Goal: Task Accomplishment & Management: Complete application form

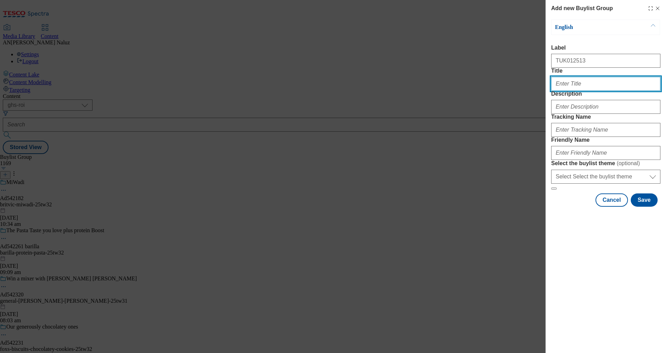
click at [595, 91] on input "Title" at bounding box center [605, 84] width 109 height 14
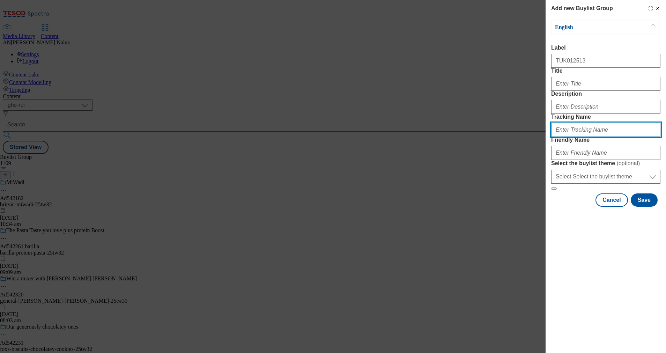
click at [579, 137] on input "Tracking Name" at bounding box center [605, 130] width 109 height 14
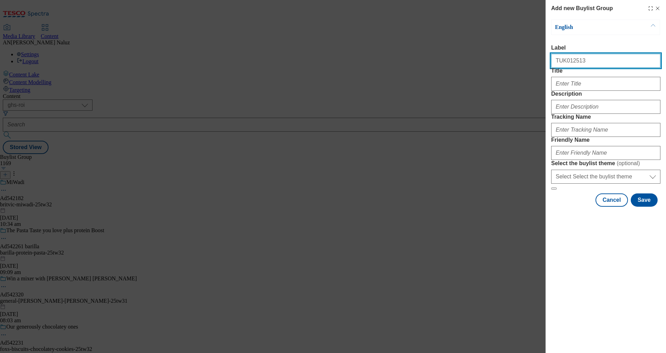
click at [569, 60] on input "TUK012513" at bounding box center [605, 61] width 109 height 14
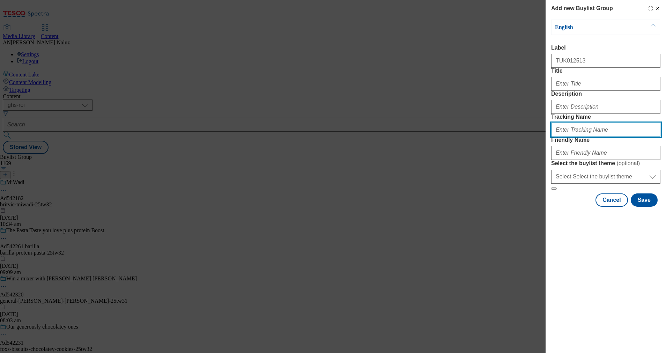
click at [575, 137] on input "Tracking Name" at bounding box center [605, 130] width 109 height 14
paste input "TUK012513"
type input "DH_TUK012513"
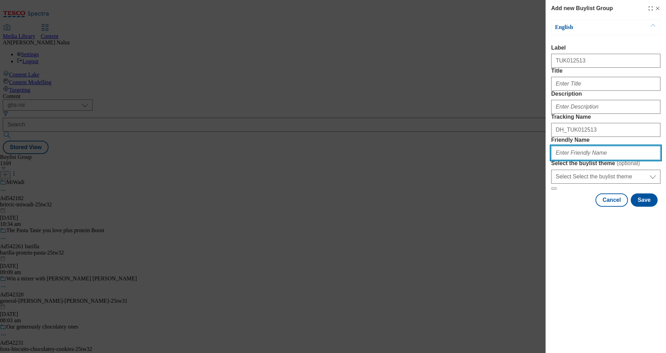
click at [580, 160] on input "Friendly Name" at bounding box center [605, 153] width 109 height 14
click at [595, 160] on input "mullerp11-t" at bounding box center [605, 153] width 109 height 14
type input "mullerp11-tw31"
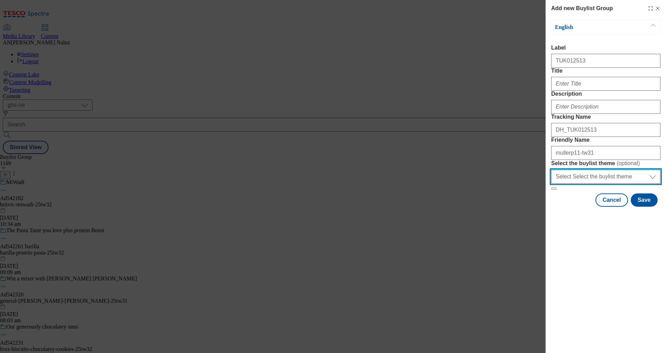
click at [605, 184] on select "Select Select the buylist theme default fandf" at bounding box center [605, 177] width 109 height 14
click at [626, 166] on span "( optional )" at bounding box center [628, 163] width 23 height 6
click at [626, 184] on select "Select Select the buylist theme default fandf" at bounding box center [605, 177] width 109 height 14
click at [647, 207] on button "Save" at bounding box center [644, 199] width 27 height 13
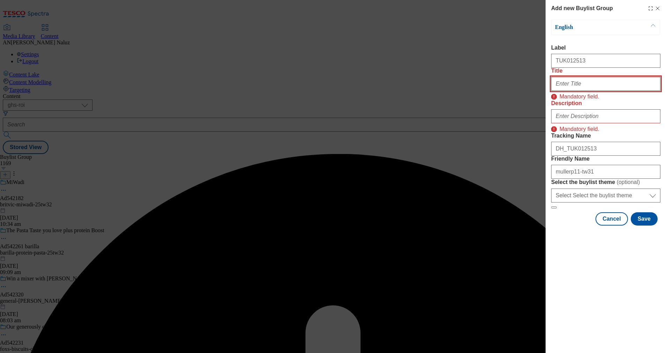
click at [563, 91] on input "Title" at bounding box center [605, 84] width 109 height 14
type input "x"
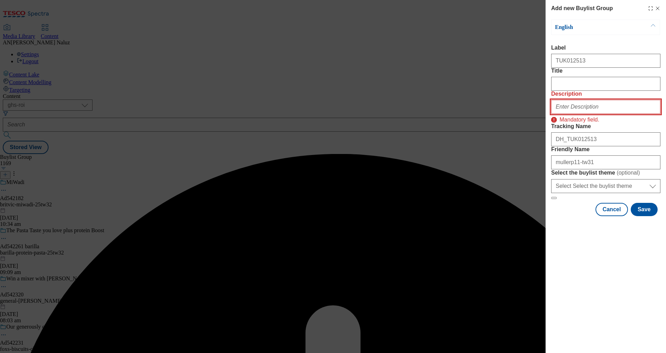
click at [590, 114] on input "Description" at bounding box center [605, 107] width 109 height 14
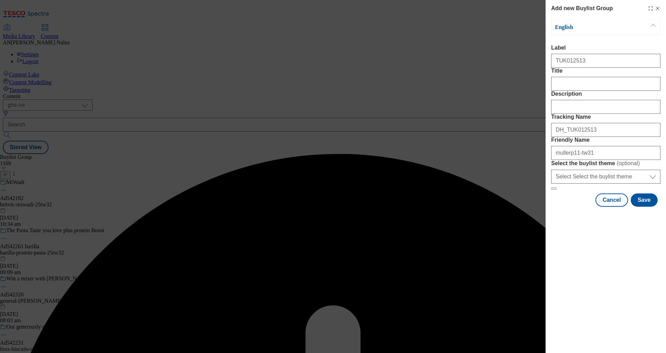
click at [580, 293] on div "Add new Buylist Group English Label TUK012513 Title Description Tracking Name D…" at bounding box center [606, 176] width 120 height 353
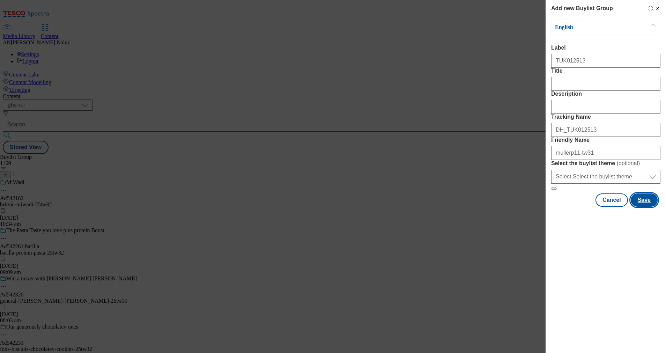
click at [638, 207] on button "Save" at bounding box center [644, 199] width 27 height 13
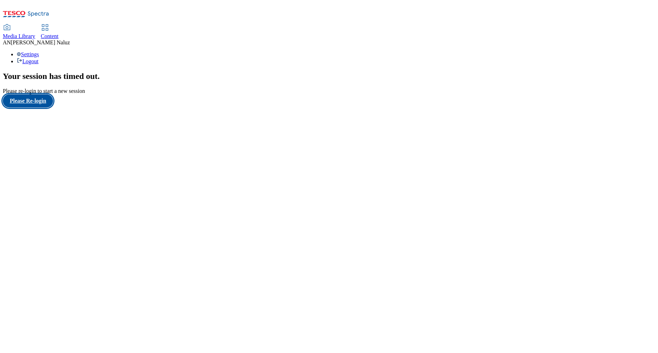
click at [49, 108] on button "Please Re-login" at bounding box center [28, 100] width 50 height 13
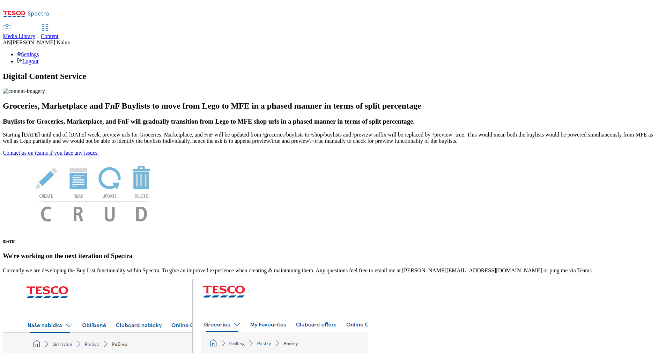
click at [59, 33] on span "Content" at bounding box center [50, 36] width 18 height 6
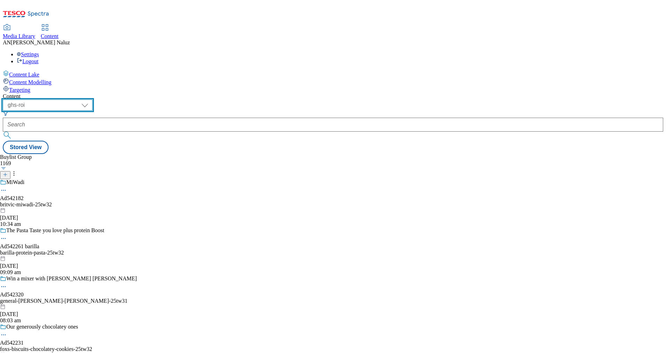
click at [93, 100] on select "ghs-roi ghs-[GEOGRAPHIC_DATA]" at bounding box center [48, 105] width 90 height 11
select select "ghs-[GEOGRAPHIC_DATA]"
click at [91, 100] on select "ghs-roi ghs-[GEOGRAPHIC_DATA]" at bounding box center [48, 105] width 90 height 11
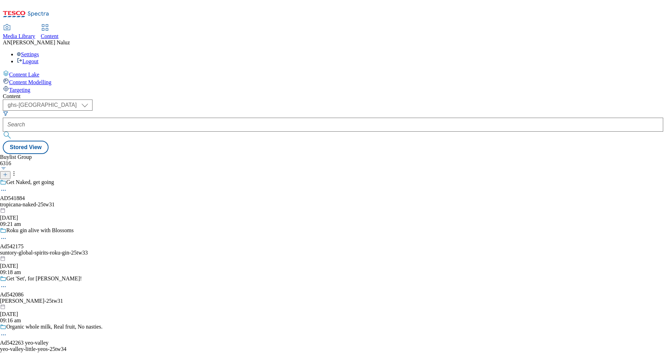
click at [7, 167] on button "button" at bounding box center [3, 168] width 7 height 3
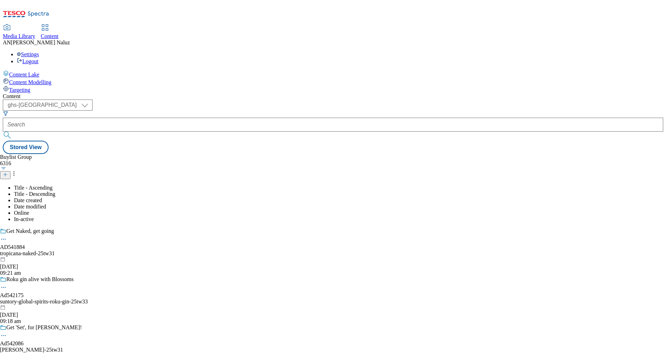
click at [236, 154] on div "Buylist Group 6316 Title - Ascending Title - Descending Date created Date modif…" at bounding box center [333, 154] width 661 height 0
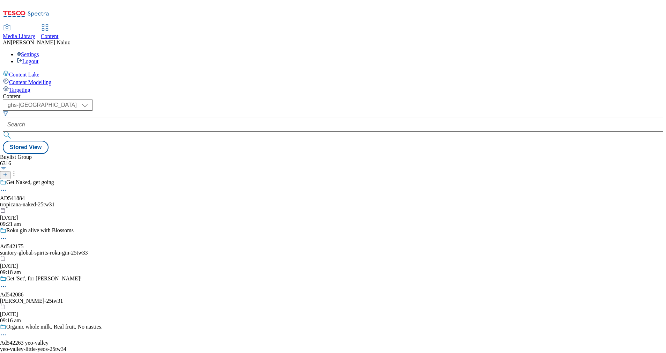
click at [8, 172] on icon at bounding box center [5, 174] width 5 height 5
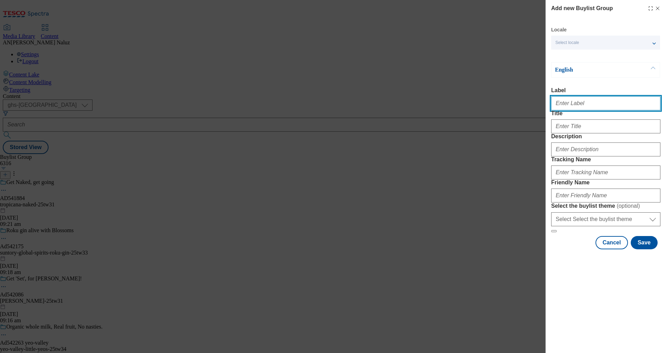
click at [601, 102] on input "Label" at bounding box center [605, 103] width 109 height 14
click at [572, 105] on input "Label" at bounding box center [605, 103] width 109 height 14
click at [344, 182] on div "Add new Buylist Group Locale Select locale English Welsh English Label Title De…" at bounding box center [333, 176] width 666 height 353
click at [558, 150] on form "Label Title Description Tracking Name Friendly Name Select the buylist theme ( …" at bounding box center [605, 159] width 109 height 145
click at [582, 108] on input "Label" at bounding box center [605, 103] width 109 height 14
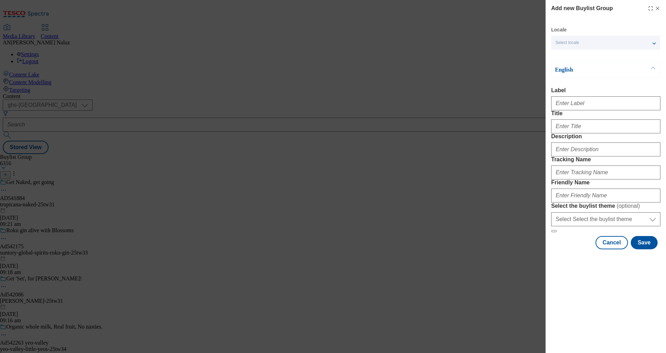
click at [596, 91] on label "Label" at bounding box center [605, 90] width 109 height 6
click at [596, 96] on input "Label" at bounding box center [605, 103] width 109 height 14
click at [585, 72] on p "English" at bounding box center [591, 69] width 73 height 7
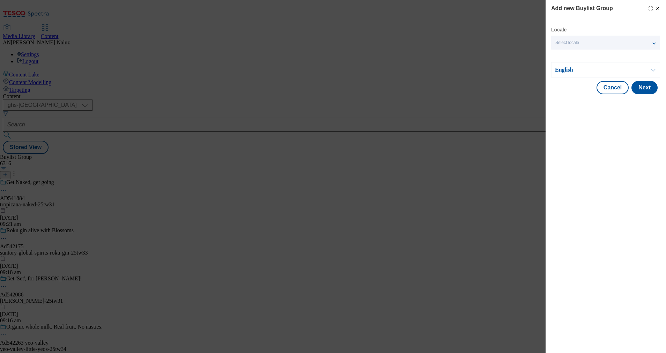
click at [585, 72] on p "English" at bounding box center [591, 69] width 73 height 7
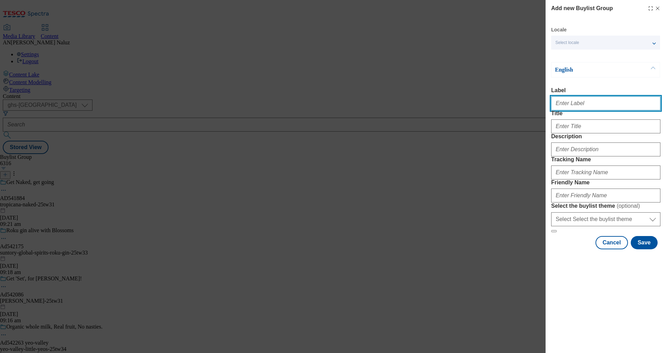
click at [585, 101] on input "Label" at bounding box center [605, 103] width 109 height 14
type input "TUK012513"
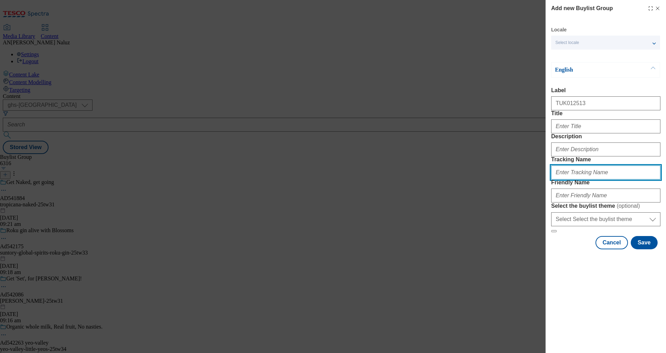
type input "DH_TUK012513"
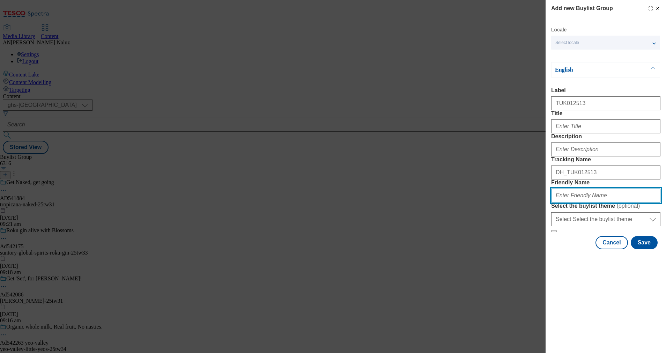
type input "mullerp11-tw31"
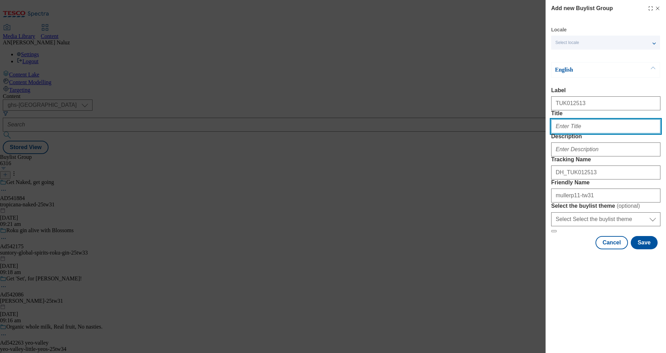
click at [590, 133] on input "Title" at bounding box center [605, 126] width 109 height 14
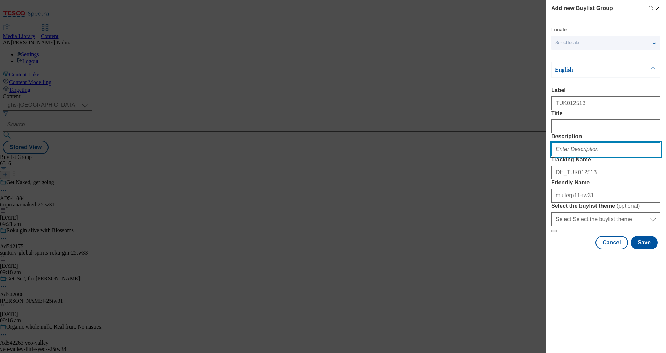
click at [576, 156] on input "Description" at bounding box center [605, 149] width 109 height 14
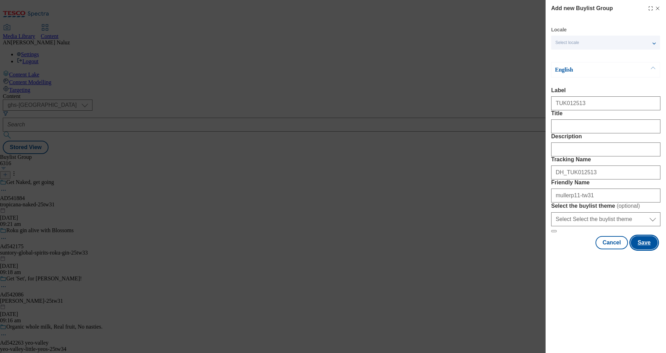
click at [651, 249] on button "Save" at bounding box center [644, 242] width 27 height 13
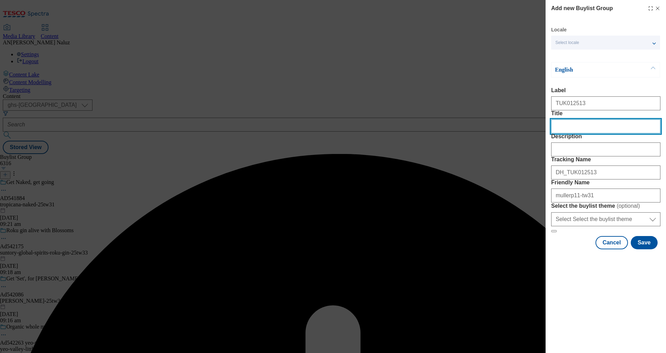
click at [582, 133] on input "Title" at bounding box center [605, 126] width 109 height 14
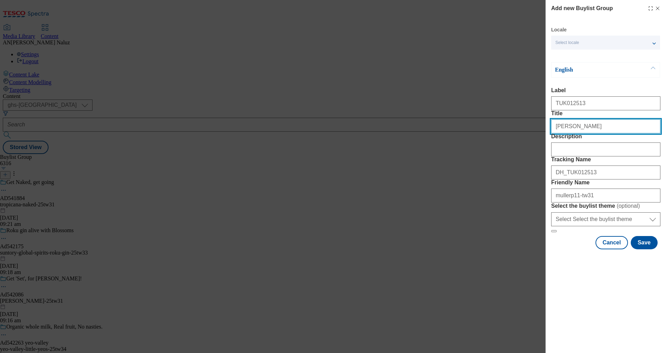
type input "[PERSON_NAME]"
click at [597, 156] on div "Modal" at bounding box center [605, 148] width 109 height 17
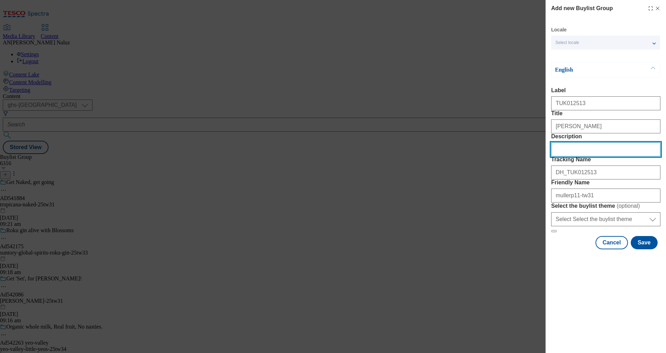
click at [601, 156] on input "Description" at bounding box center [605, 149] width 109 height 14
type input "[PERSON_NAME]"
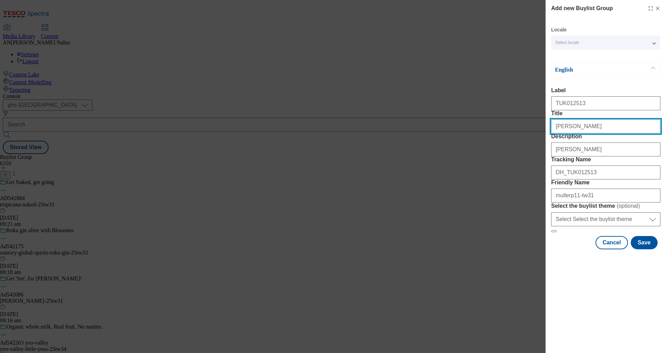
click at [587, 133] on input "[PERSON_NAME]" at bounding box center [605, 126] width 109 height 14
click at [595, 133] on input "[PERSON_NAME]" at bounding box center [605, 126] width 109 height 14
paste input "[PERSON_NAME] Light"
click at [595, 133] on input "[PERSON_NAME]" at bounding box center [605, 126] width 109 height 14
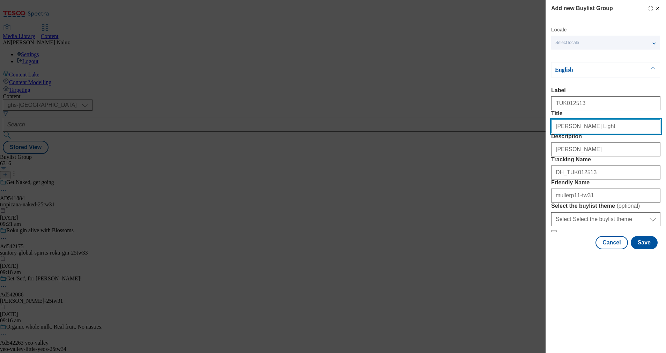
type input "[PERSON_NAME] Light"
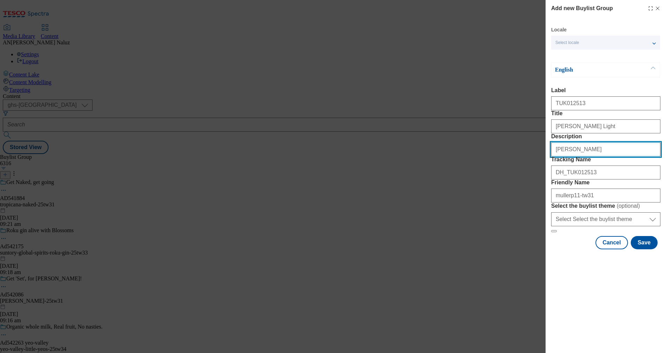
click at [594, 156] on input "[PERSON_NAME]" at bounding box center [605, 149] width 109 height 14
paste input "[PERSON_NAME] Light"
type input "[PERSON_NAME] Light"
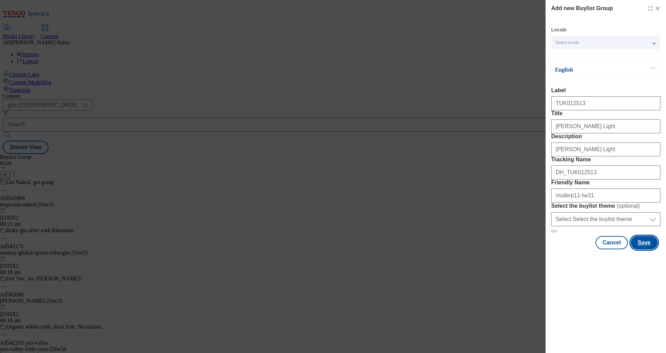
click at [648, 249] on button "Save" at bounding box center [644, 242] width 27 height 13
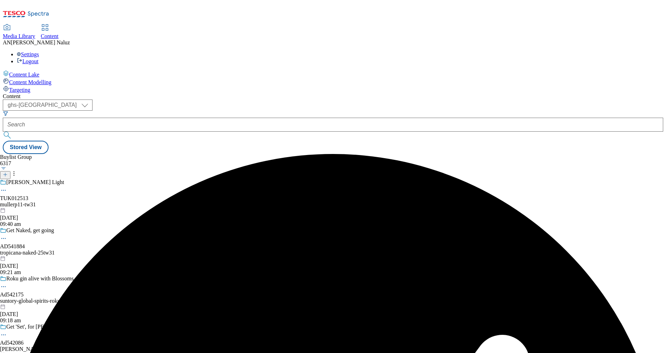
click at [117, 201] on div "mullerp11-tw31" at bounding box center [58, 204] width 117 height 6
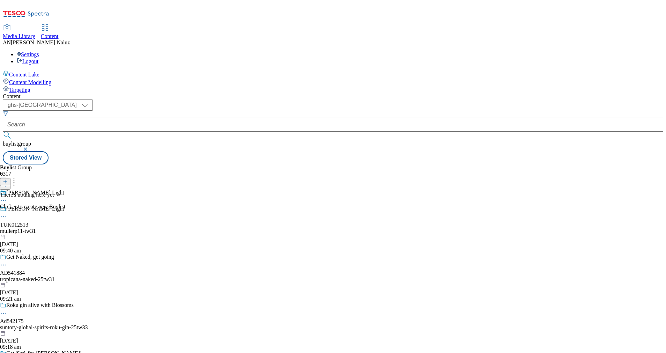
click at [10, 178] on button at bounding box center [5, 182] width 10 height 8
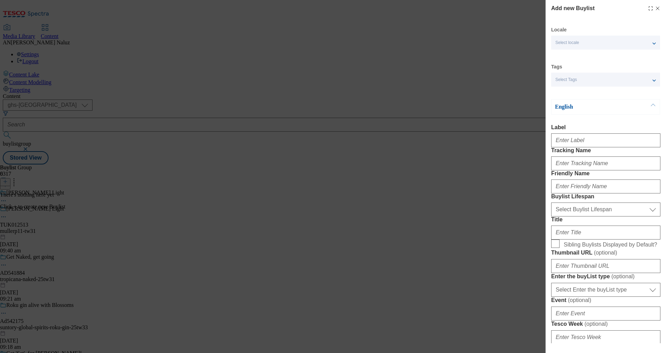
click at [608, 37] on div "Select locale" at bounding box center [605, 43] width 109 height 14
drag, startPoint x: 616, startPoint y: 115, endPoint x: 603, endPoint y: 140, distance: 28.3
click at [603, 140] on div "English Label Tracking Name Friendly Name Buylist Lifespan Select Buylist Lifes…" at bounding box center [605, 356] width 109 height 515
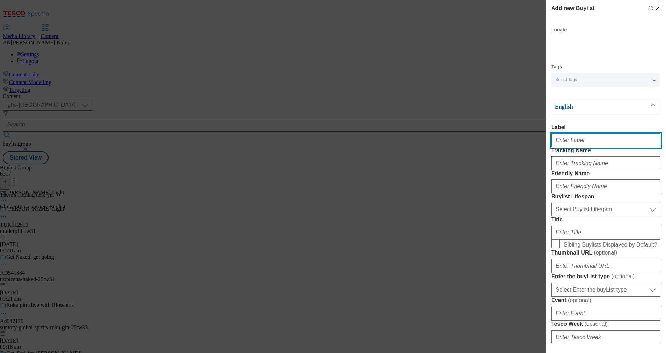
click at [603, 140] on input "Label" at bounding box center [605, 140] width 109 height 14
type input "TUK012265"
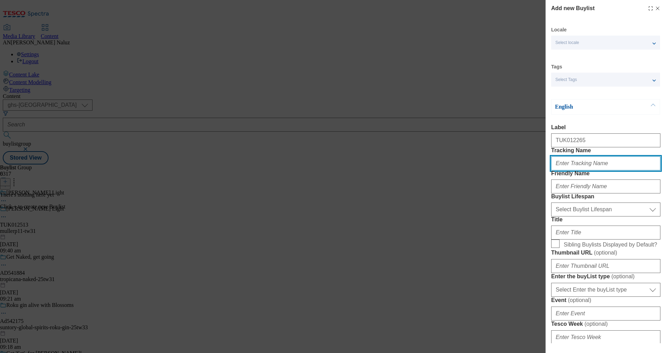
type input "DH_TUK012265"
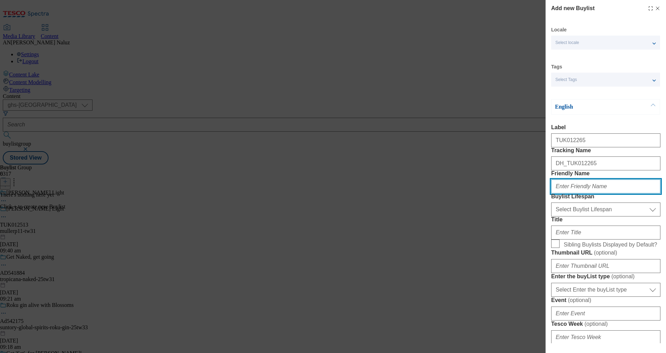
type input "heinzzero-25tw28"
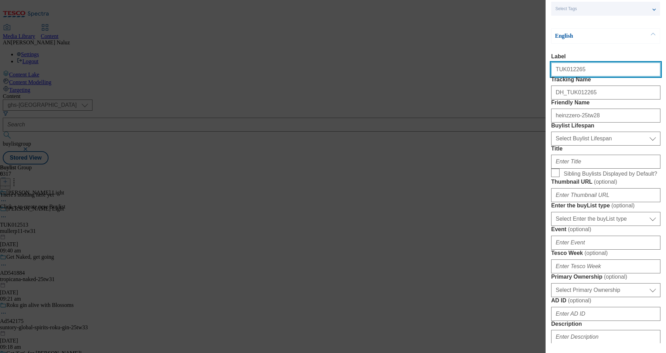
scroll to position [73, 0]
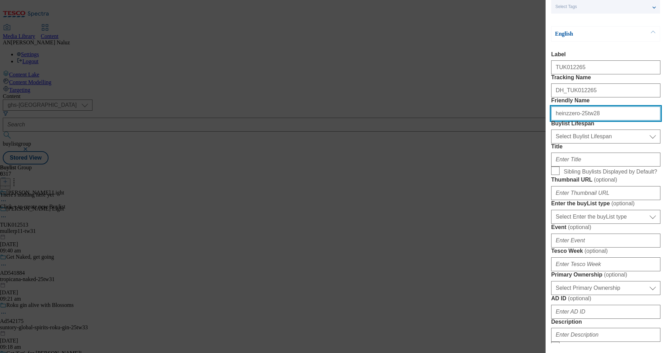
click at [603, 120] on input "heinzzero-25tw28" at bounding box center [605, 114] width 109 height 14
drag, startPoint x: 603, startPoint y: 139, endPoint x: 603, endPoint y: 105, distance: 33.5
click at [603, 105] on form "Label TUK012265 Tracking Name DH_TUK012265 Friendly Name heinzzero-25tw28 Buyli…" at bounding box center [605, 296] width 109 height 490
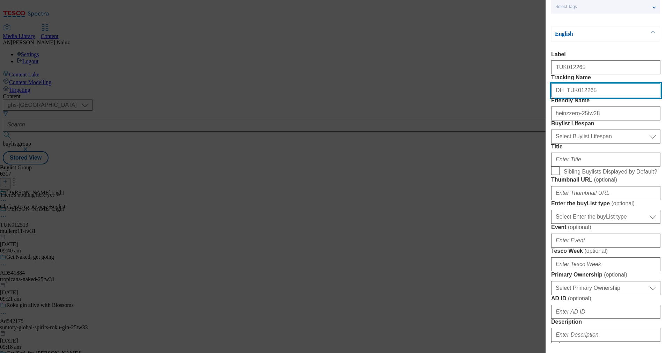
click at [603, 97] on input "DH_TUK012265" at bounding box center [605, 90] width 109 height 14
click at [603, 97] on input "Tracking Name" at bounding box center [605, 90] width 109 height 14
paste input "DH_TUK012265"
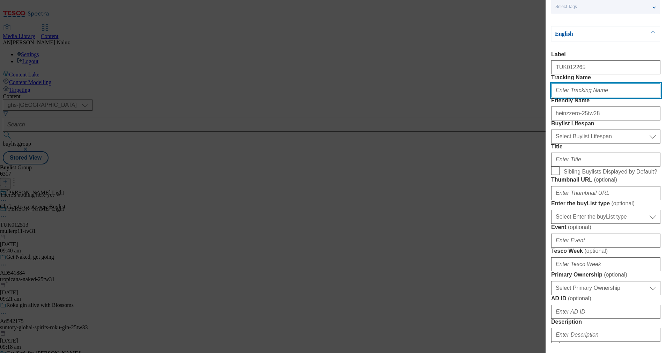
type input "DH_TUK012265"
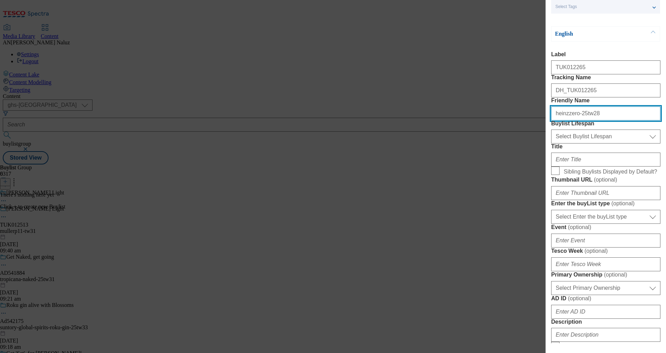
click at [604, 120] on input "heinzzero-25tw28" at bounding box center [605, 114] width 109 height 14
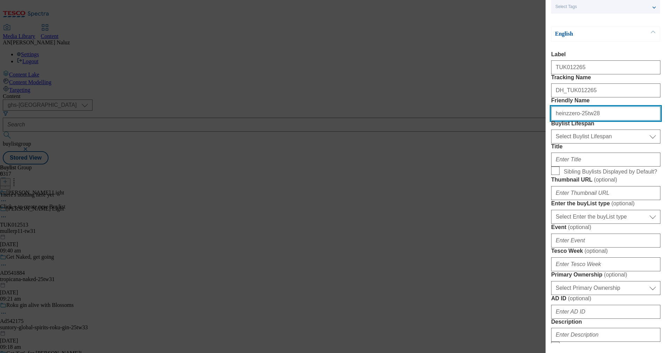
click at [604, 120] on input "heinzzero-25tw28" at bounding box center [605, 114] width 109 height 14
type input "mullerp11-tw31"
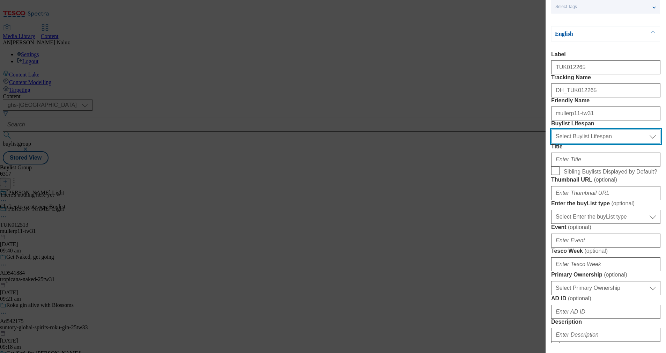
click at [611, 144] on select "Select Buylist Lifespan evergreen seasonal tactical" at bounding box center [605, 137] width 109 height 14
select select "tactical"
click at [551, 144] on select "Select Buylist Lifespan evergreen seasonal tactical" at bounding box center [605, 137] width 109 height 14
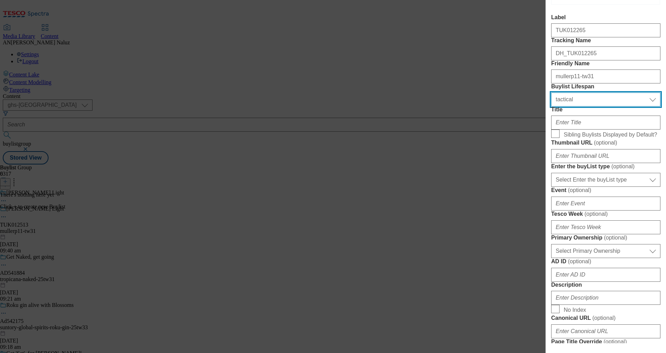
scroll to position [119, 0]
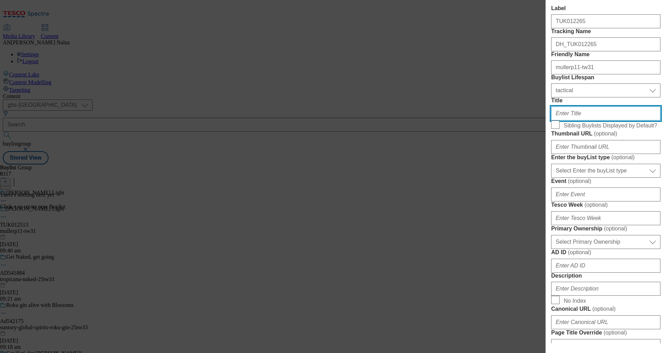
click at [593, 120] on input "Title" at bounding box center [605, 114] width 109 height 14
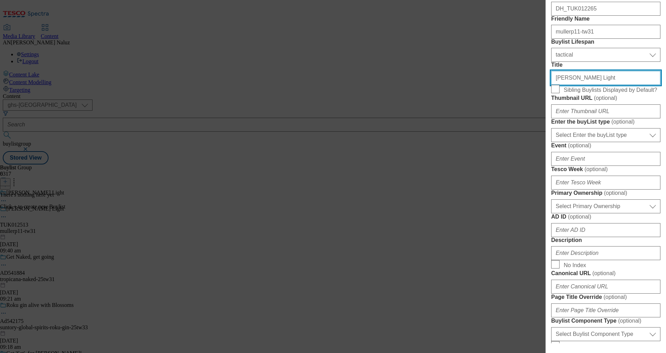
scroll to position [155, 0]
type input "[PERSON_NAME] Light"
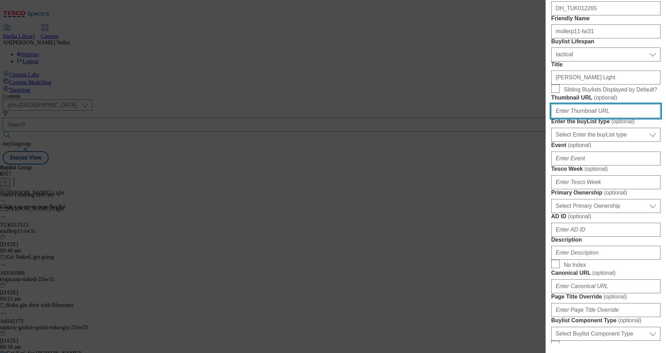
click at [597, 118] on input "Thumbnail URL ( optional )" at bounding box center [605, 111] width 109 height 14
click at [597, 142] on div "Select Enter the buyList type event supplier funded long term >4 weeks supplier…" at bounding box center [605, 133] width 109 height 17
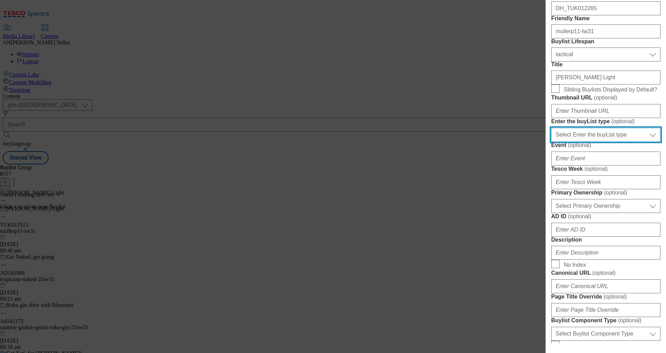
click at [608, 142] on select "Select Enter the buyList type event supplier funded long term >4 weeks supplier…" at bounding box center [605, 135] width 109 height 14
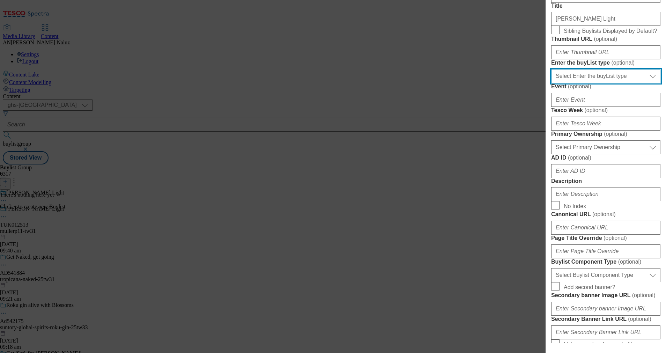
scroll to position [214, 0]
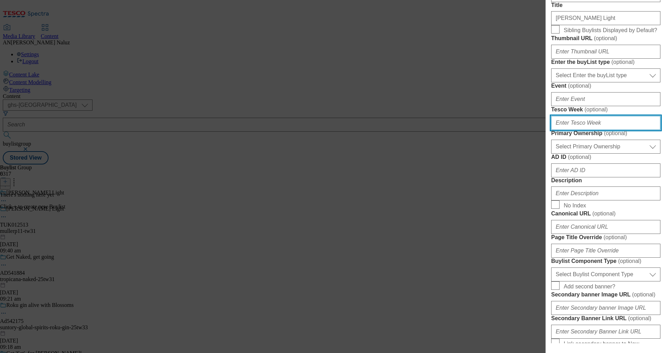
click at [584, 130] on input "Tesco Week ( optional )" at bounding box center [605, 123] width 109 height 14
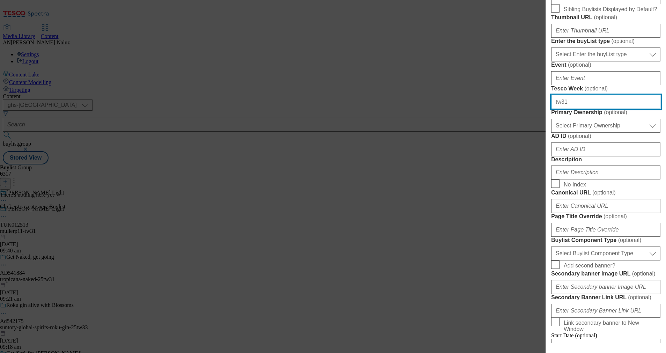
scroll to position [245, 0]
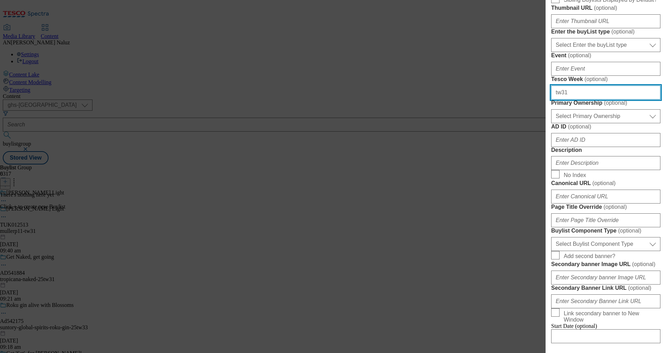
type input "tw31"
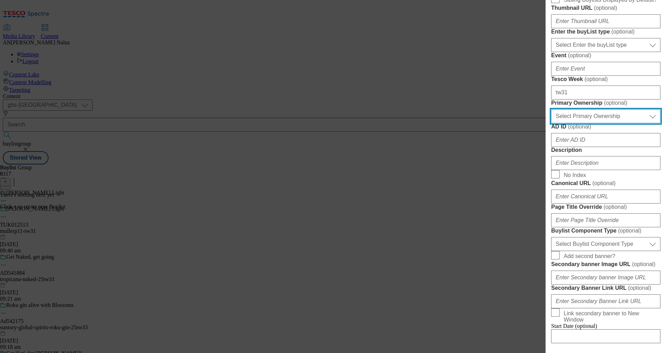
click at [605, 123] on select "Select Primary Ownership [PERSON_NAME]" at bounding box center [605, 116] width 109 height 14
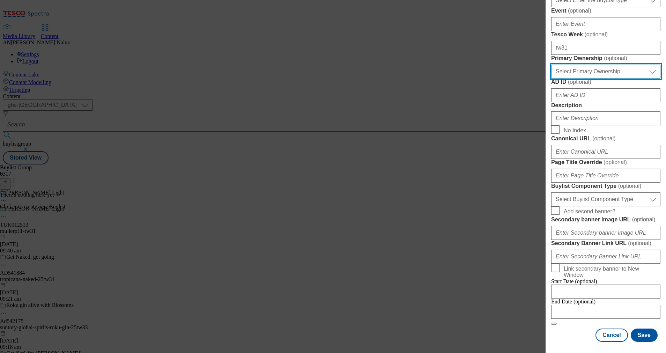
scroll to position [305, 0]
drag, startPoint x: 609, startPoint y: 234, endPoint x: 614, endPoint y: 246, distance: 13.0
click at [614, 125] on div "Modal" at bounding box center [605, 117] width 109 height 17
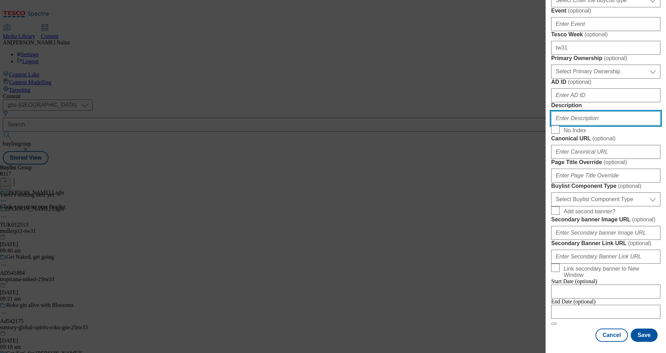
click at [614, 125] on input "Description" at bounding box center [605, 118] width 109 height 14
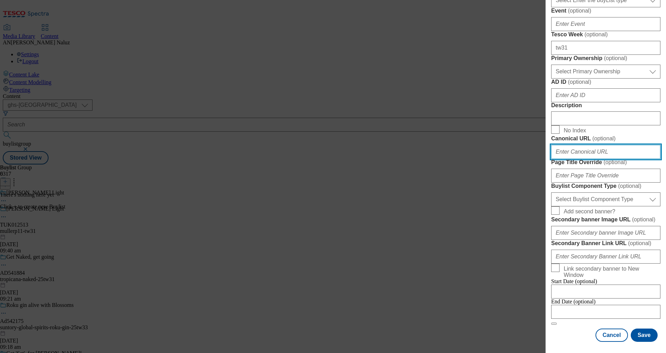
click at [590, 159] on input "Canonical URL ( optional )" at bounding box center [605, 152] width 109 height 14
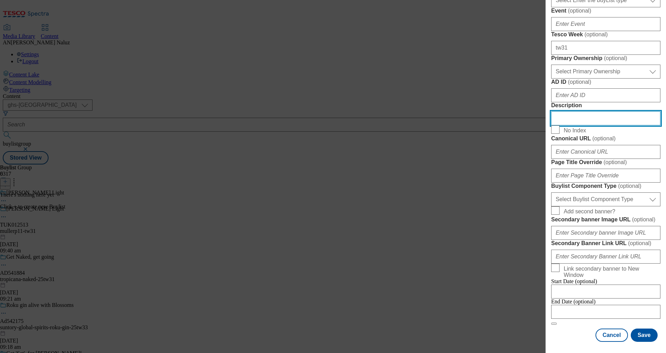
click at [583, 125] on input "Description" at bounding box center [605, 118] width 109 height 14
click at [586, 125] on input "[PERSON_NAME]" at bounding box center [605, 118] width 109 height 14
type input "x"
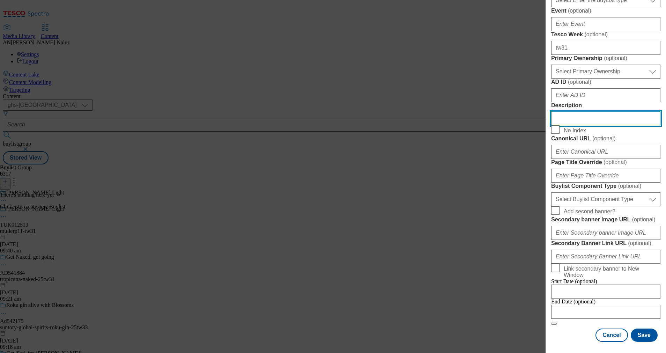
scroll to position [551, 0]
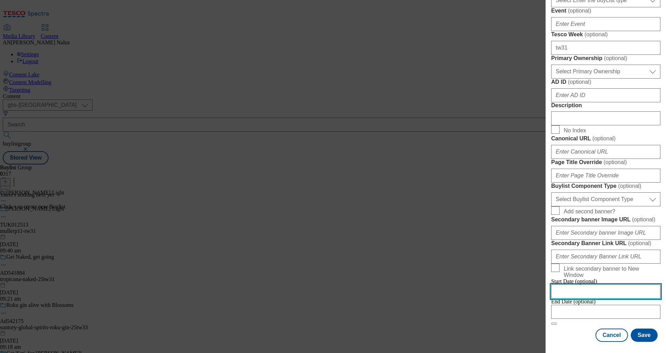
click at [601, 285] on input "Modal" at bounding box center [605, 292] width 109 height 14
select select "2025"
select select "September"
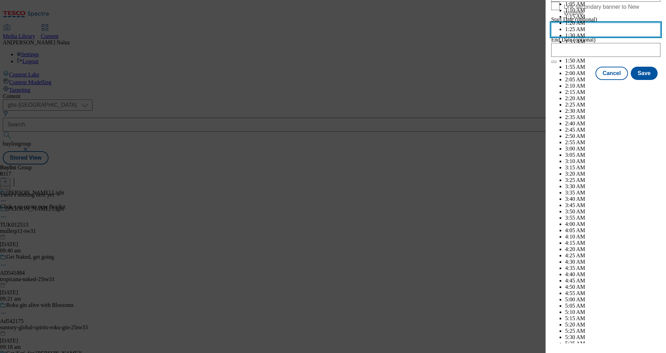
scroll to position [1491, 0]
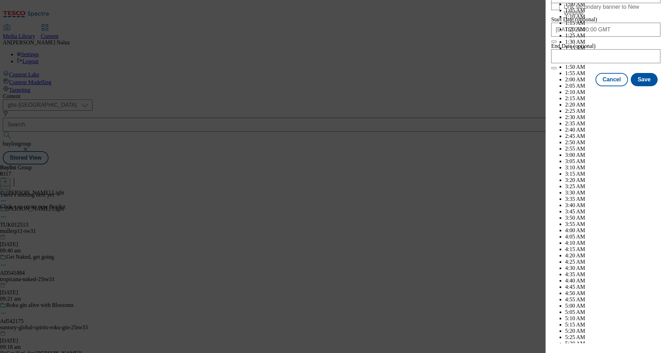
scroll to position [0, 0]
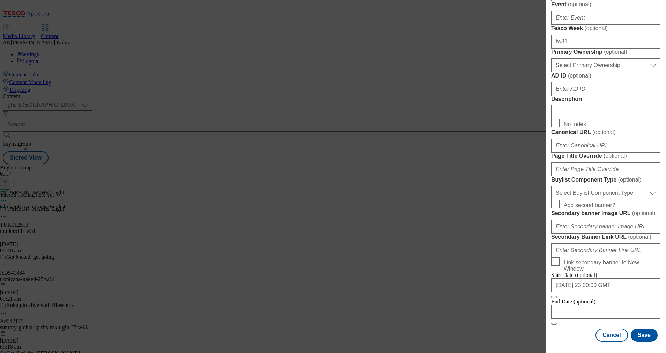
click at [625, 282] on div "Start Date (optional) [DATE] 23:00:00 GMT" at bounding box center [605, 285] width 109 height 27
click at [613, 305] on input "Modal" at bounding box center [605, 312] width 109 height 14
select select "2025"
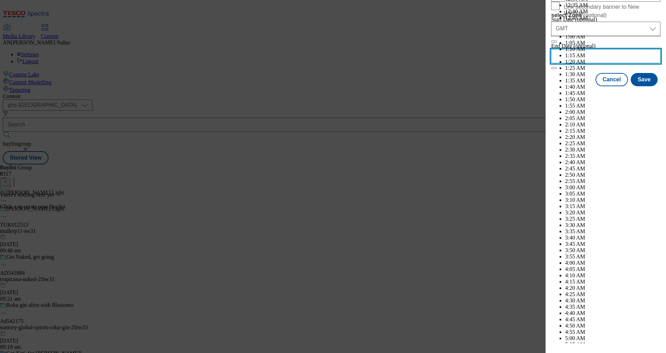
scroll to position [1491, 0]
select select "October"
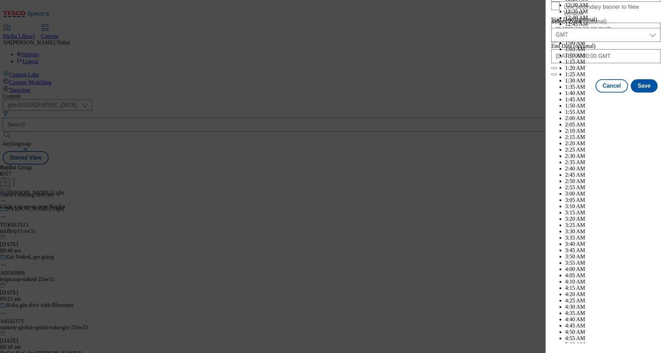
scroll to position [3682, 0]
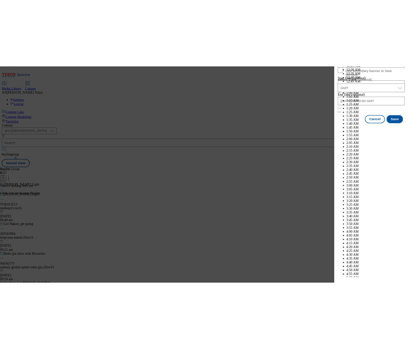
scroll to position [551, 2]
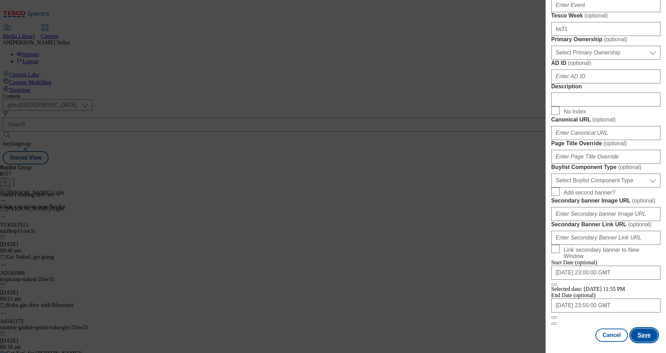
click at [634, 329] on button "Save" at bounding box center [644, 335] width 27 height 13
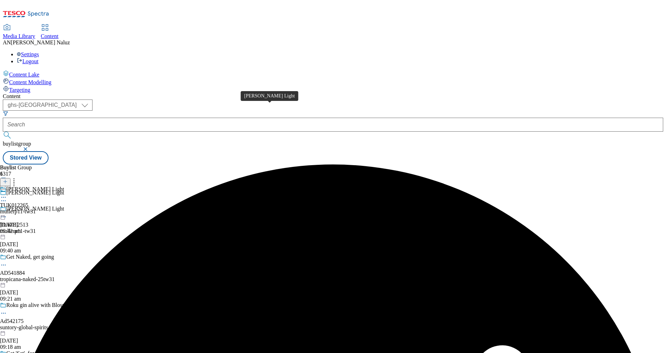
click at [64, 186] on span "[PERSON_NAME] Light" at bounding box center [35, 190] width 58 height 8
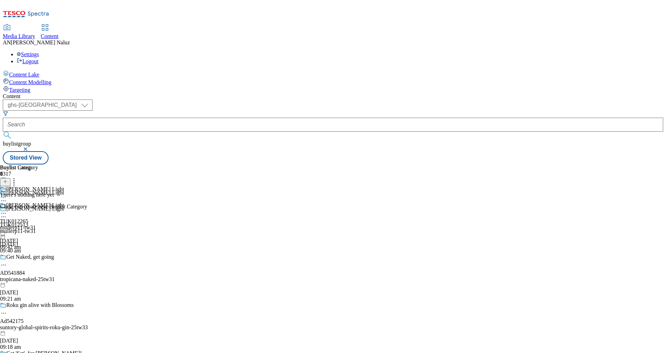
click at [8, 179] on icon at bounding box center [5, 181] width 5 height 5
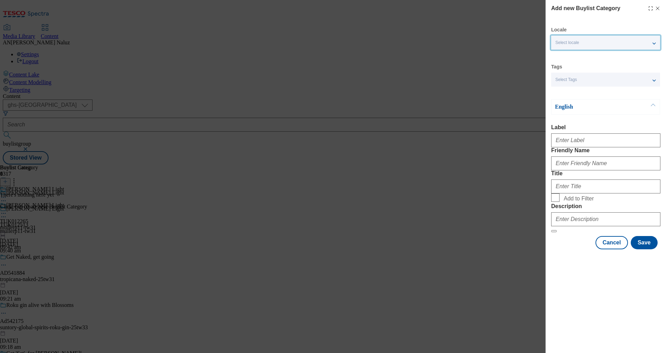
click at [588, 41] on div "Select locale" at bounding box center [605, 43] width 109 height 14
click at [610, 108] on p "English" at bounding box center [591, 106] width 73 height 7
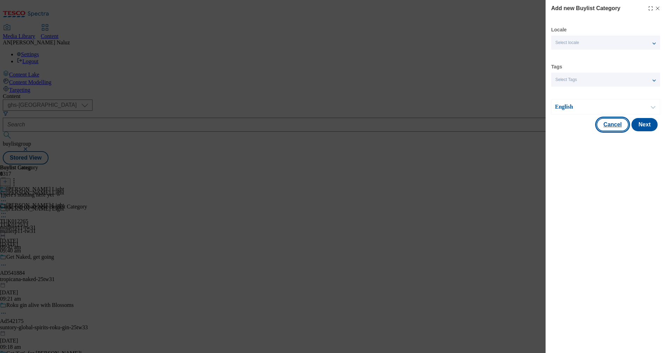
click at [621, 123] on button "Cancel" at bounding box center [613, 124] width 32 height 13
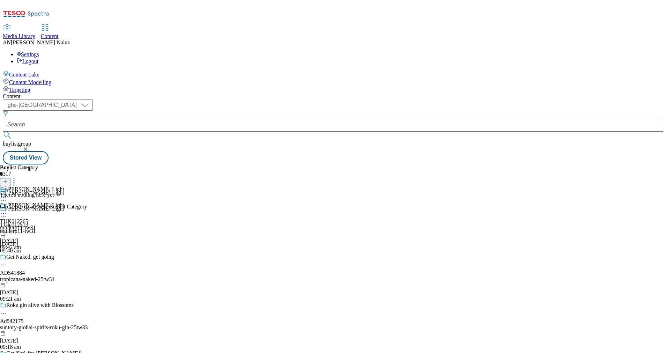
click at [621, 123] on button "Cancel" at bounding box center [613, 124] width 32 height 13
click at [8, 179] on icon at bounding box center [5, 181] width 5 height 5
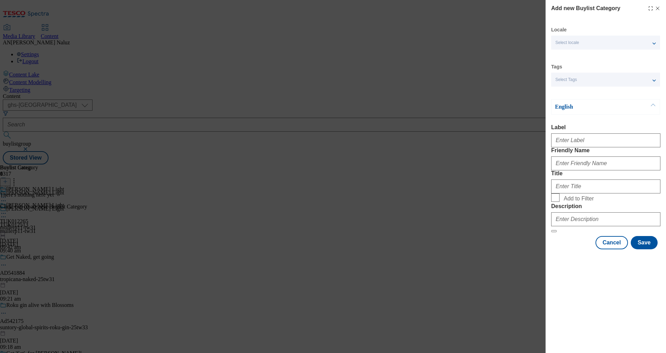
click at [519, 153] on div "Add new Buylist Category Locale Select locale English Welsh Tags Select Tags fn…" at bounding box center [333, 176] width 666 height 353
click at [491, 155] on div "Add new Buylist Category Locale Select locale English Welsh Tags Select Tags fn…" at bounding box center [333, 176] width 666 height 353
click at [570, 145] on input "Label" at bounding box center [605, 140] width 109 height 14
type input "TUK012265"
type input "heinzzero-25tw28"
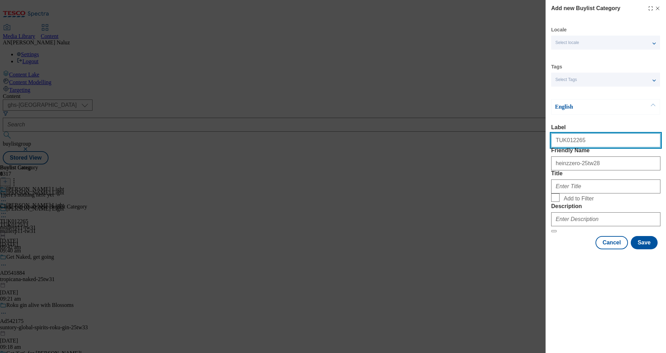
click at [591, 147] on input "TUK012265" at bounding box center [605, 140] width 109 height 14
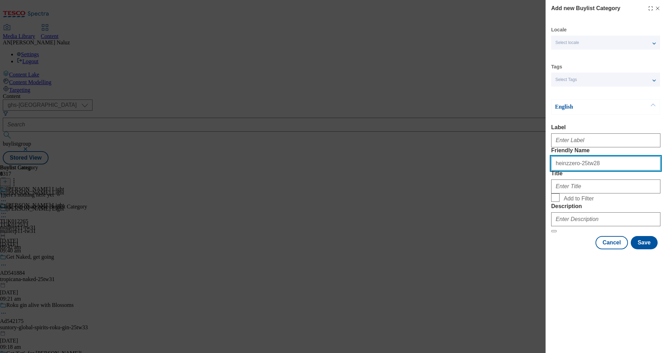
click at [586, 170] on input "heinzzero-25tw28" at bounding box center [605, 163] width 109 height 14
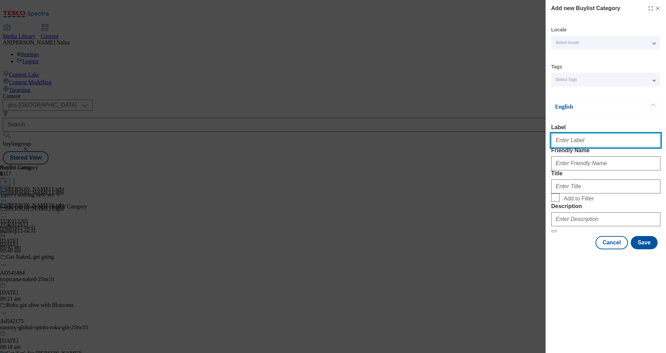
click at [572, 147] on input "Label" at bounding box center [605, 140] width 109 height 14
type input "TUK012513"
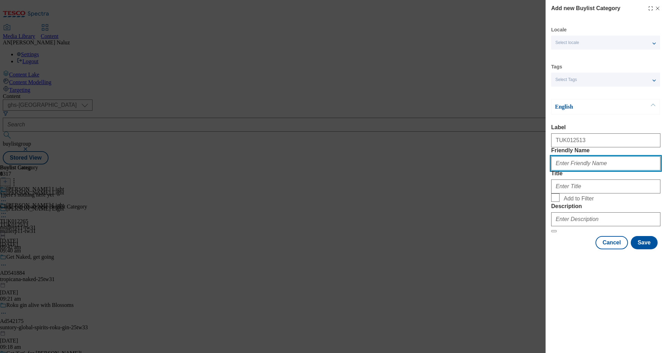
click at [591, 170] on input "Friendly Name" at bounding box center [605, 163] width 109 height 14
click at [594, 170] on input "Friendly Name" at bounding box center [605, 163] width 109 height 14
type input "mullerp11-tw31"
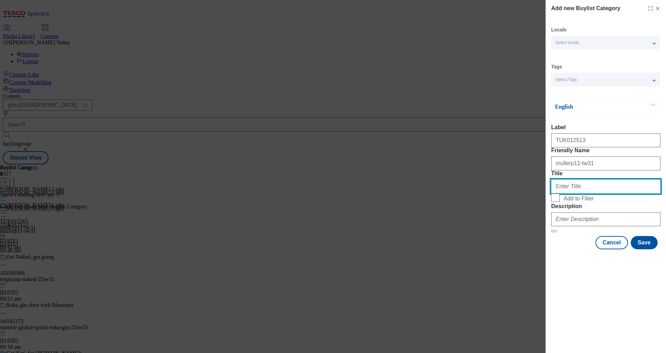
click at [572, 193] on input "Title" at bounding box center [605, 186] width 109 height 14
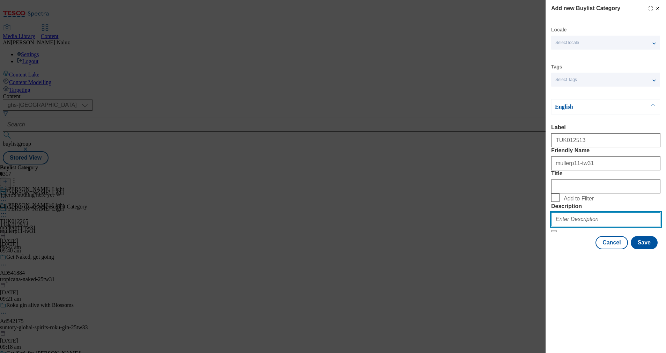
click at [581, 226] on input "Description" at bounding box center [605, 219] width 109 height 14
click at [646, 249] on button "Save" at bounding box center [644, 242] width 27 height 13
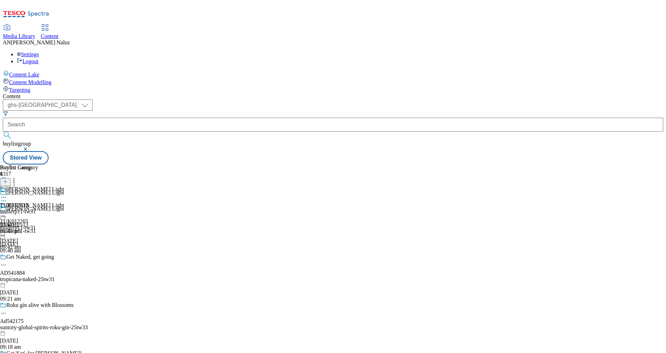
click at [7, 194] on icon at bounding box center [3, 197] width 7 height 7
click at [10, 178] on button at bounding box center [5, 182] width 10 height 8
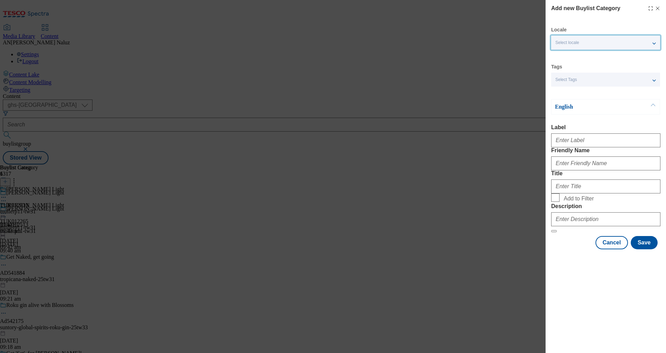
click at [586, 44] on div "Select locale" at bounding box center [605, 43] width 109 height 14
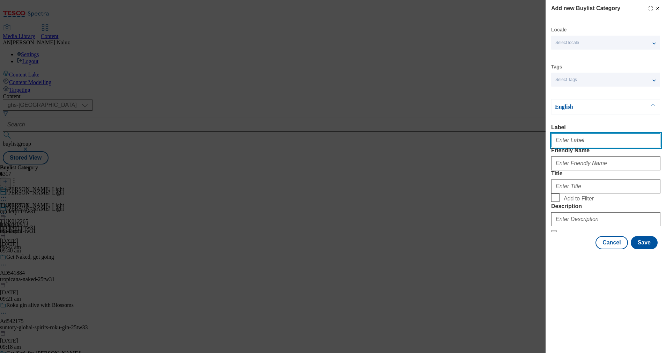
click at [592, 139] on input "Label" at bounding box center [605, 140] width 109 height 14
type input "TUK012513"
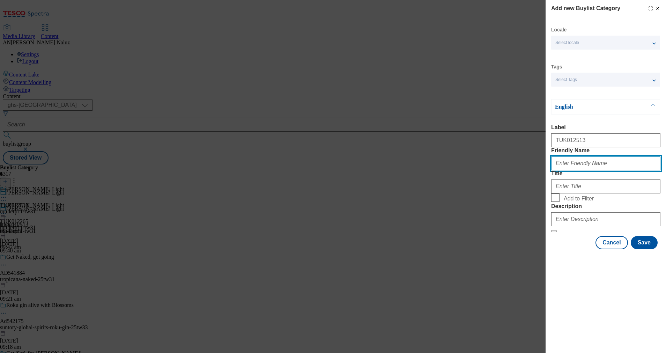
click at [587, 170] on input "Friendly Name" at bounding box center [605, 163] width 109 height 14
type input "mullerp11-tw31"
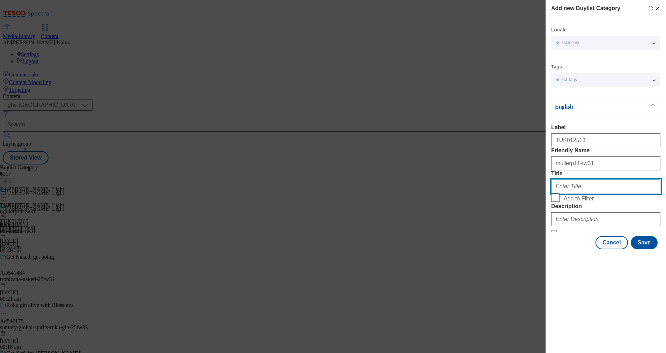
click at [597, 193] on input "Title" at bounding box center [605, 186] width 109 height 14
type input "a"
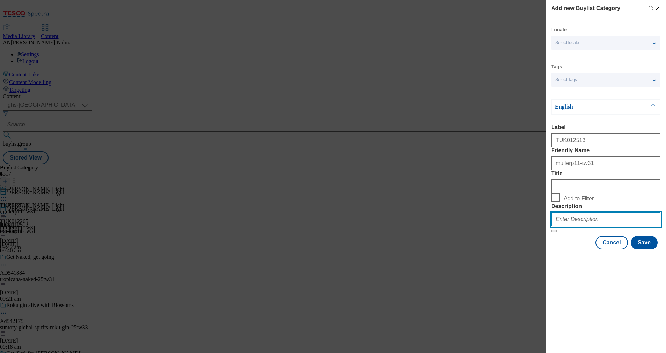
click at [606, 226] on input "Description" at bounding box center [605, 219] width 109 height 14
click at [649, 249] on button "Save" at bounding box center [644, 242] width 27 height 13
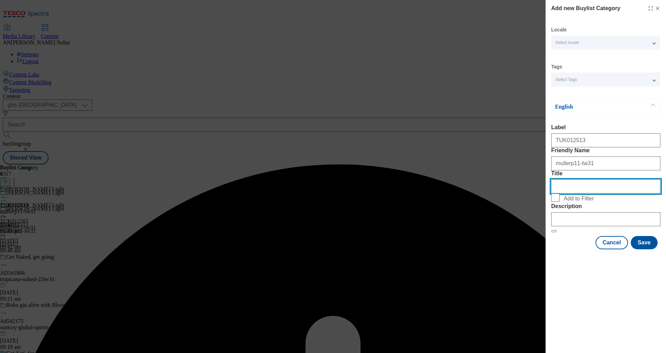
click at [589, 193] on input "Title" at bounding box center [605, 186] width 109 height 14
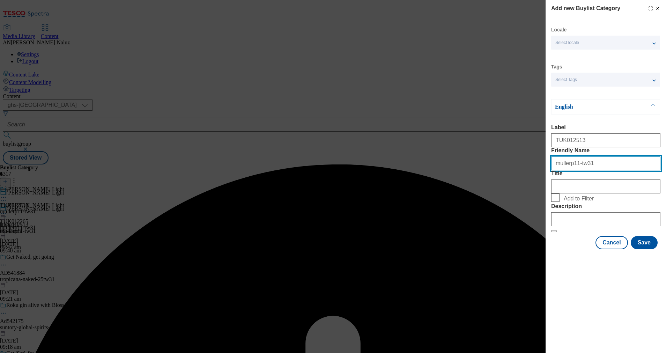
click at [584, 170] on input "mullerp11-tw31" at bounding box center [605, 163] width 109 height 14
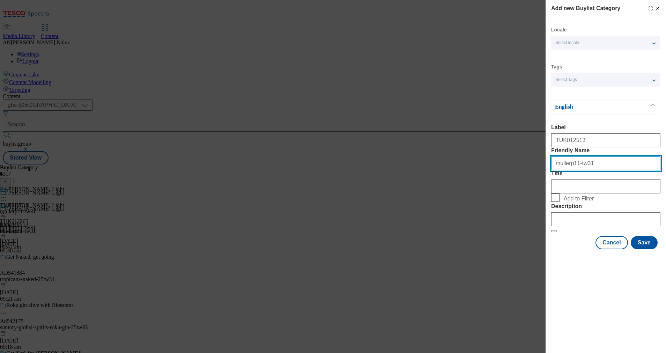
drag, startPoint x: 572, startPoint y: 179, endPoint x: 575, endPoint y: 180, distance: 3.5
click at [575, 170] on input "mullerp11-tw31" at bounding box center [605, 163] width 109 height 14
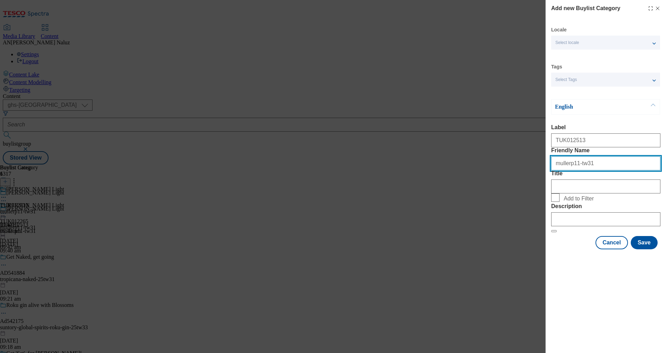
click at [575, 170] on input "mullerp11-tw31" at bounding box center [605, 163] width 109 height 14
drag, startPoint x: 592, startPoint y: 204, endPoint x: 597, endPoint y: 212, distance: 10.0
click at [597, 193] on div "Modal" at bounding box center [605, 185] width 109 height 17
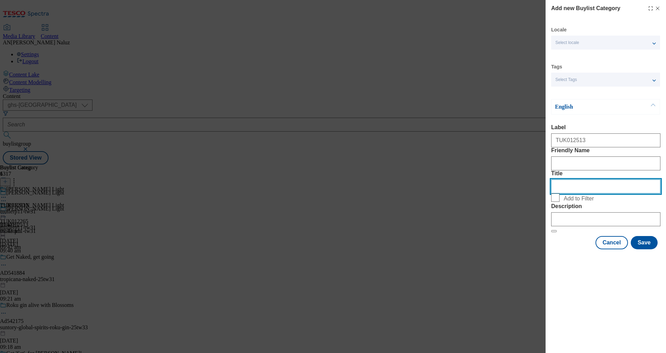
click at [597, 193] on input "Title" at bounding box center [605, 186] width 109 height 14
click at [642, 249] on button "Save" at bounding box center [644, 242] width 27 height 13
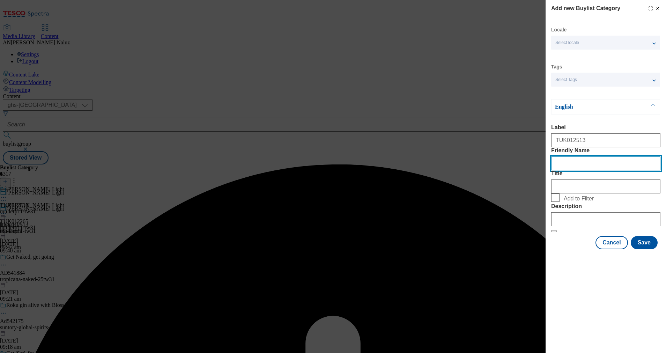
click at [583, 170] on input "Friendly Name" at bounding box center [605, 163] width 109 height 14
drag, startPoint x: 583, startPoint y: 135, endPoint x: 585, endPoint y: 143, distance: 7.9
click at [585, 143] on div "TUK012513" at bounding box center [605, 139] width 109 height 17
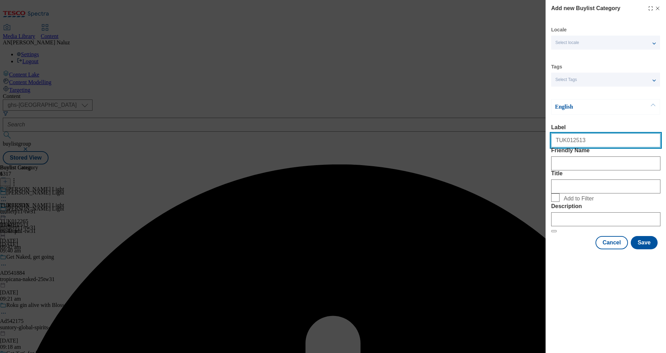
click at [585, 143] on input "TUK012513" at bounding box center [605, 140] width 109 height 14
click at [576, 169] on div "Modal" at bounding box center [605, 162] width 109 height 17
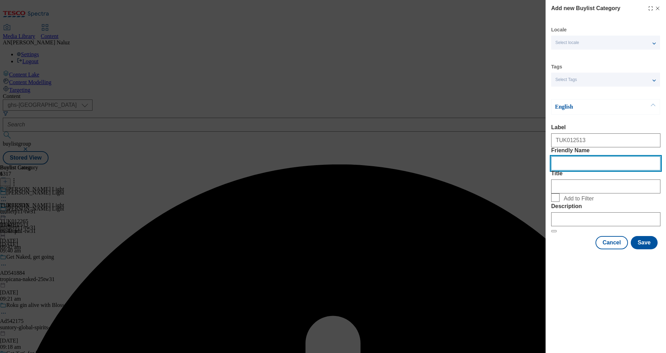
click at [578, 170] on input "Friendly Name" at bounding box center [605, 163] width 109 height 14
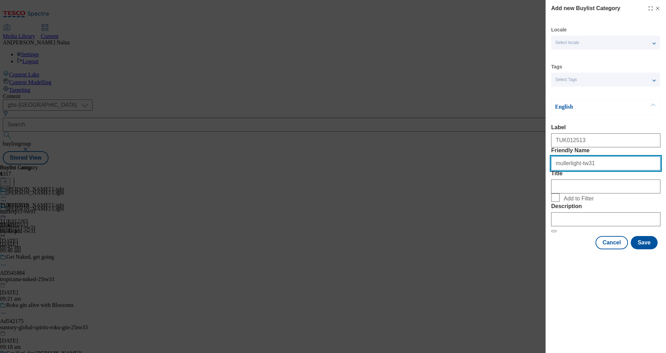
type input "mullerlight-tw31"
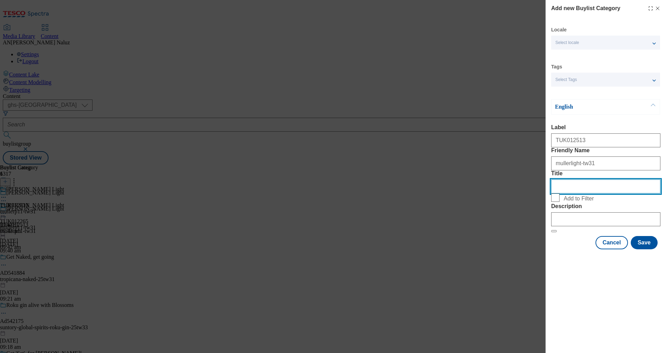
click at [592, 193] on input "Title" at bounding box center [605, 186] width 109 height 14
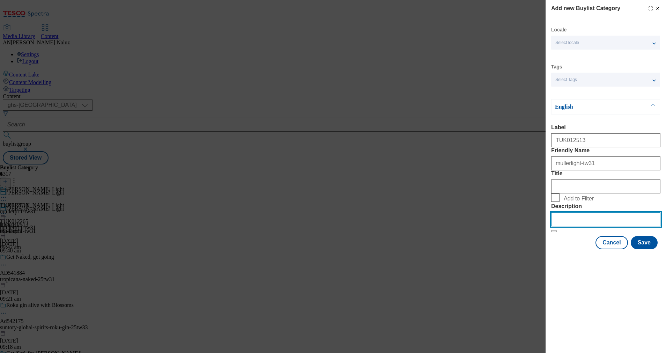
click at [604, 226] on input "Description" at bounding box center [605, 219] width 109 height 14
click at [648, 249] on button "Save" at bounding box center [644, 242] width 27 height 13
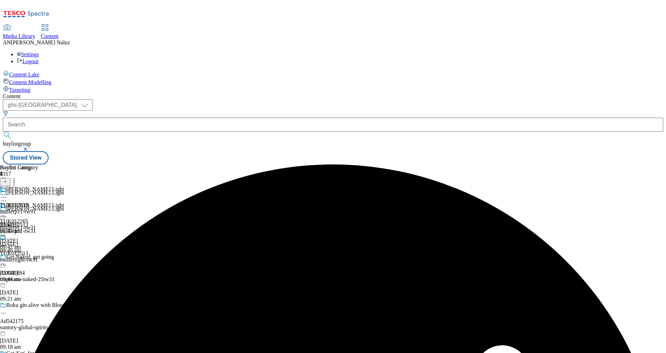
click at [38, 234] on div "TUK012513 mullerlight-tw31 [DATE] 09:44 am" at bounding box center [19, 258] width 38 height 48
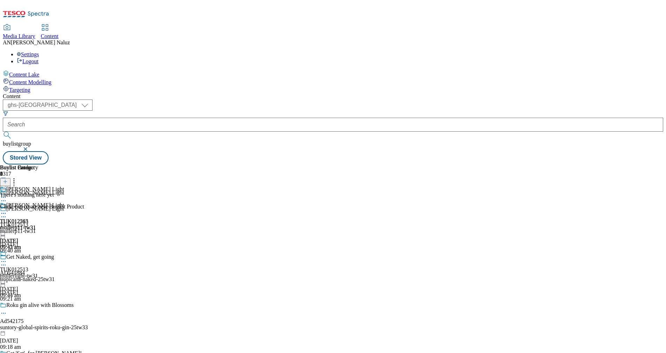
click at [38, 225] on div "mullerp11-tw31" at bounding box center [19, 228] width 38 height 6
click at [7, 258] on icon at bounding box center [3, 261] width 7 height 7
click at [35, 338] on span "Delete" at bounding box center [29, 340] width 14 height 5
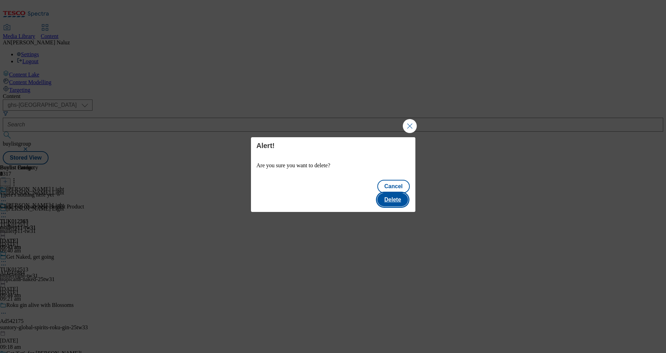
click at [398, 193] on button "Delete" at bounding box center [392, 199] width 31 height 13
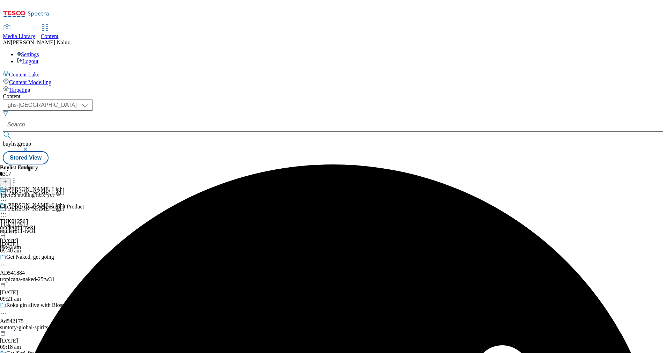
click at [38, 202] on div "TUK012513 mullerp11-tw31 [DATE] 09:43 am" at bounding box center [19, 226] width 38 height 48
click at [8, 179] on icon at bounding box center [5, 181] width 5 height 5
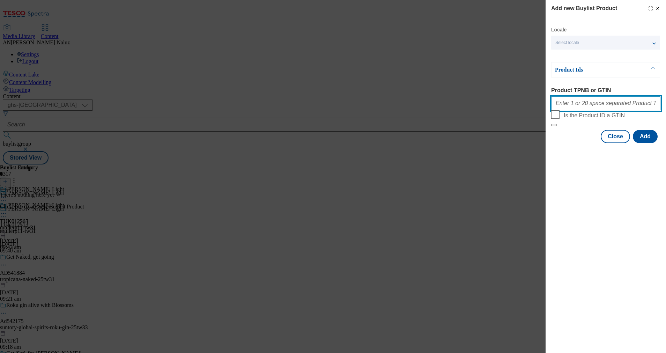
click at [586, 110] on input "Product TPNB or GTIN" at bounding box center [605, 103] width 109 height 14
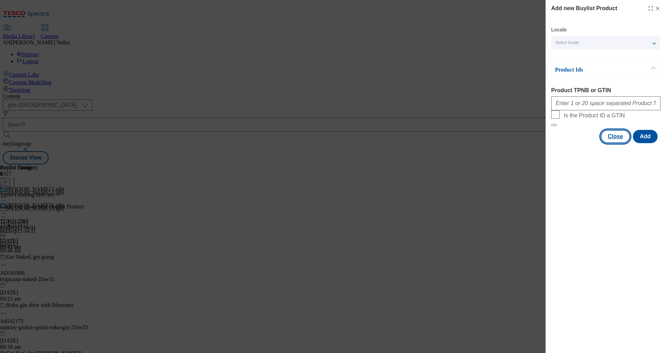
click at [615, 143] on button "Close" at bounding box center [615, 136] width 29 height 13
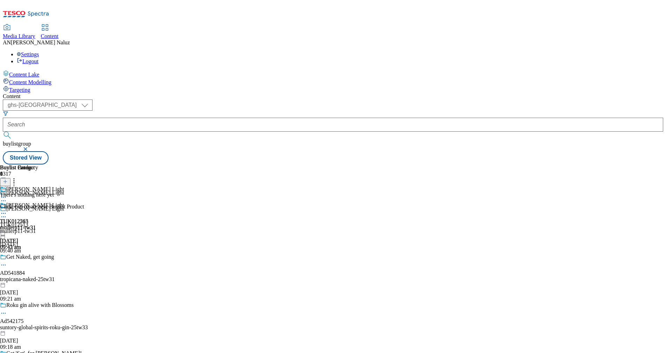
click at [8, 179] on icon at bounding box center [5, 181] width 5 height 5
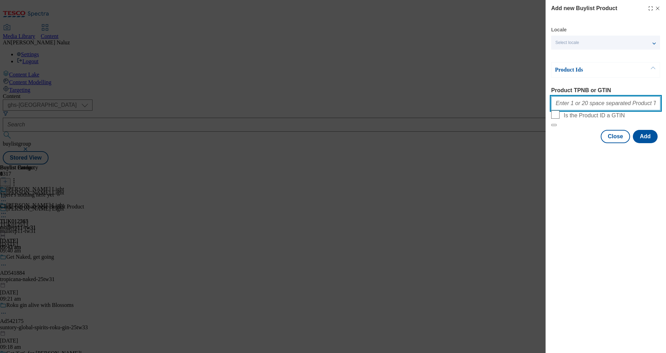
click at [580, 106] on input "Product TPNB or GTIN" at bounding box center [605, 103] width 109 height 14
click at [557, 143] on div "Locale Select locale English Welsh Product Ids Product TPNB or GTIN Is the Prod…" at bounding box center [605, 85] width 109 height 117
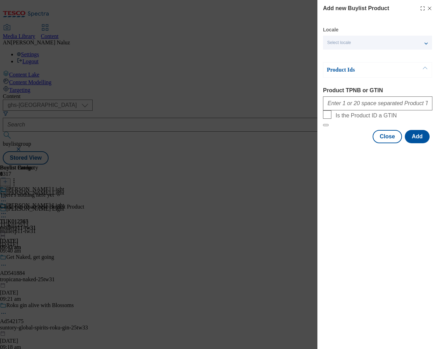
click at [131, 112] on div "Add new Buylist Product Locale Select locale English Welsh Product Ids Product …" at bounding box center [219, 174] width 438 height 349
click at [0, 86] on html "Icons icon_account icon_add icon_backward_link icon_basket icon_benefits icon_c…" at bounding box center [219, 83] width 438 height 167
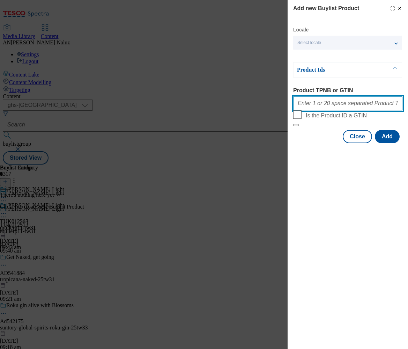
click at [361, 106] on input "Product TPNB or GTIN" at bounding box center [347, 103] width 109 height 14
paste input "90779928"
click at [371, 103] on input "90779928" at bounding box center [347, 103] width 109 height 14
paste input "90781752"
click at [341, 105] on input "90779928 90781752" at bounding box center [347, 103] width 109 height 14
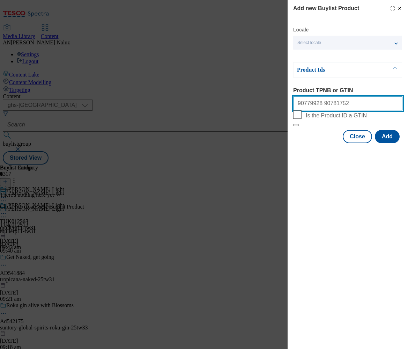
paste input "89987153"
click at [351, 109] on input "90779928 90781752 89987153" at bounding box center [347, 103] width 109 height 14
paste input "90779928"
click at [382, 105] on input "90779928 90781752 89987153 90779928" at bounding box center [347, 103] width 109 height 14
paste input "93478100"
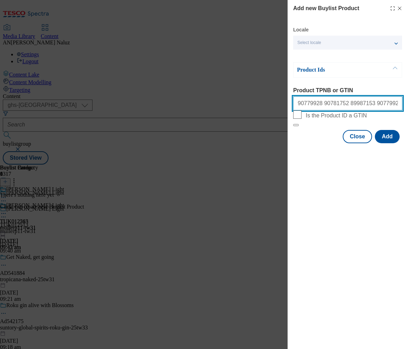
click at [389, 108] on input "90779928 90781752 89987153 90779928 93478100" at bounding box center [347, 103] width 109 height 14
paste input "90859166"
click at [380, 104] on input "90779928 90781752 89987153 90779928 93478100 90859166" at bounding box center [347, 103] width 109 height 14
drag, startPoint x: 380, startPoint y: 104, endPoint x: 410, endPoint y: 101, distance: 30.2
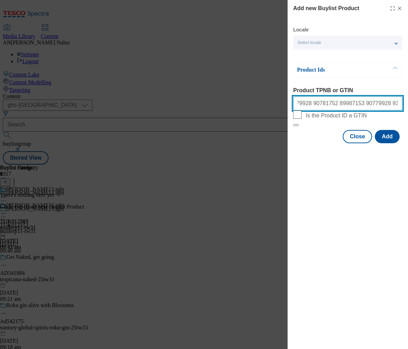
click at [408, 101] on html "Icons icon_account icon_add icon_backward_link icon_basket icon_benefits icon_c…" at bounding box center [204, 83] width 408 height 167
paste input "90727501"
click at [391, 110] on input "90779928 90781752 89987153 90779928 93478100 90859166 90727501" at bounding box center [347, 103] width 109 height 14
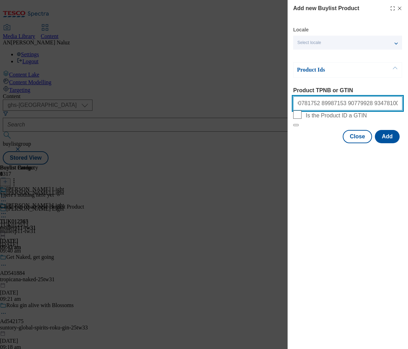
drag, startPoint x: 391, startPoint y: 110, endPoint x: 410, endPoint y: 103, distance: 20.8
click at [408, 103] on html "Icons icon_account icon_add icon_backward_link icon_basket icon_benefits icon_c…" at bounding box center [204, 83] width 408 height 167
paste input "90784357"
type input "90779928 90781752 89987153 90779928 93478100 90859166 90727501 90784357"
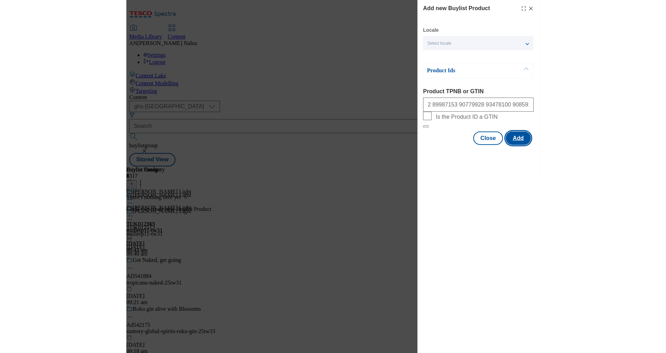
scroll to position [0, 0]
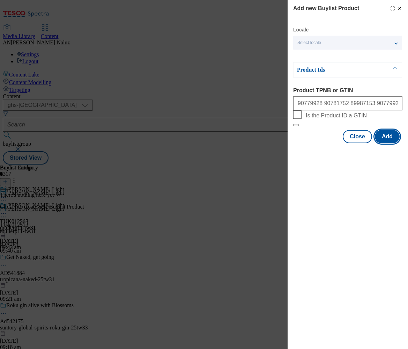
click at [389, 143] on button "Add" at bounding box center [387, 136] width 25 height 13
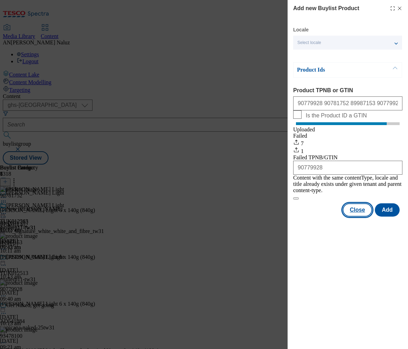
click at [369, 212] on button "Close" at bounding box center [357, 209] width 29 height 13
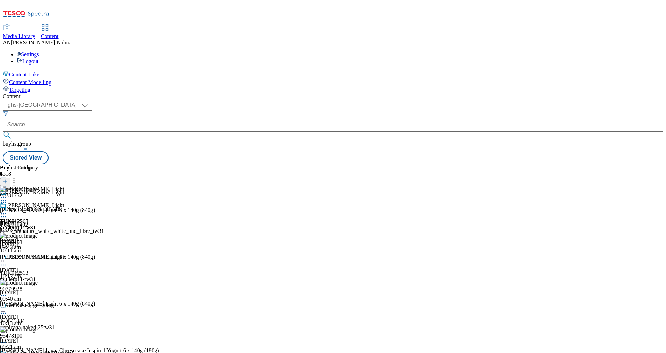
click at [17, 177] on icon at bounding box center [13, 180] width 7 height 7
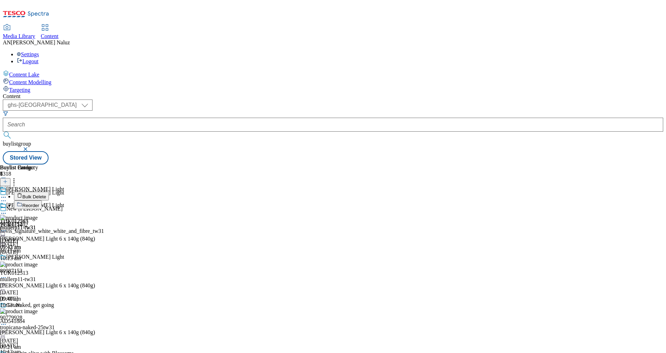
click at [636, 164] on div "Buylist Group 6318 [PERSON_NAME] Light New [PERSON_NAME] TUK011402 hovis_signat…" at bounding box center [333, 164] width 661 height 0
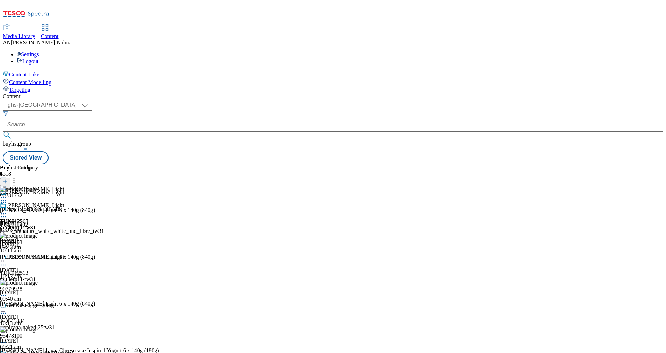
click at [7, 210] on icon at bounding box center [3, 213] width 7 height 7
click at [2, 213] on circle at bounding box center [1, 213] width 1 height 1
click at [41, 256] on button "Preview" at bounding box center [27, 260] width 27 height 8
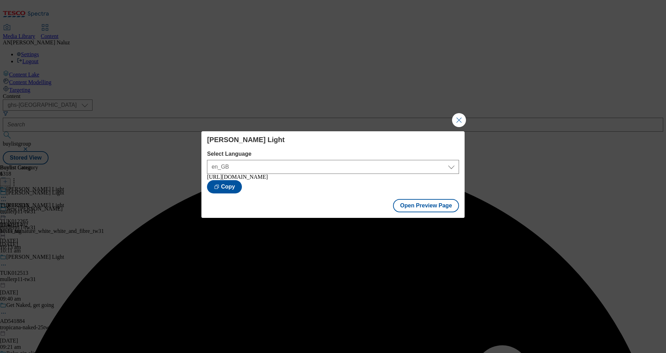
click at [312, 144] on div "[PERSON_NAME] Light Select Language en_GB en_GB [URL][DOMAIN_NAME] Copy" at bounding box center [333, 164] width 252 height 58
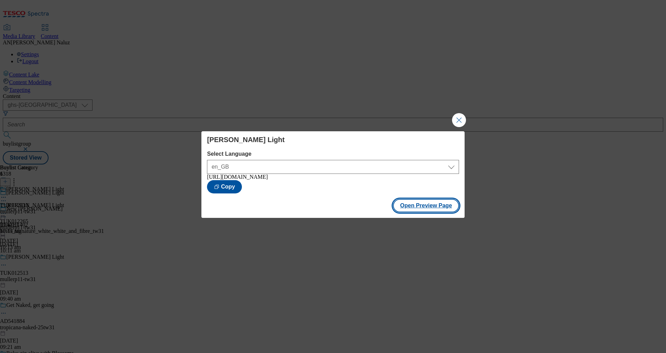
click at [438, 210] on button "Open Preview Page" at bounding box center [426, 205] width 66 height 13
click at [459, 113] on button "Close Modal" at bounding box center [459, 120] width 14 height 14
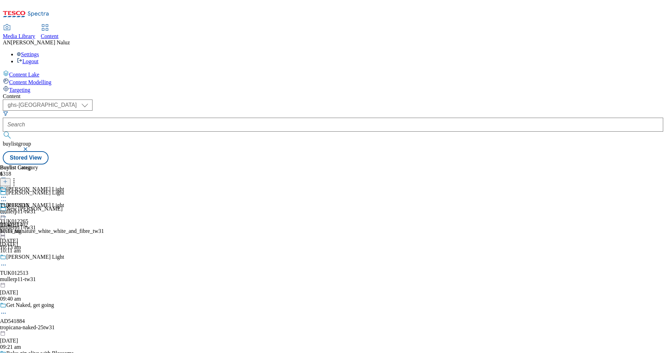
click at [7, 194] on icon at bounding box center [3, 197] width 7 height 7
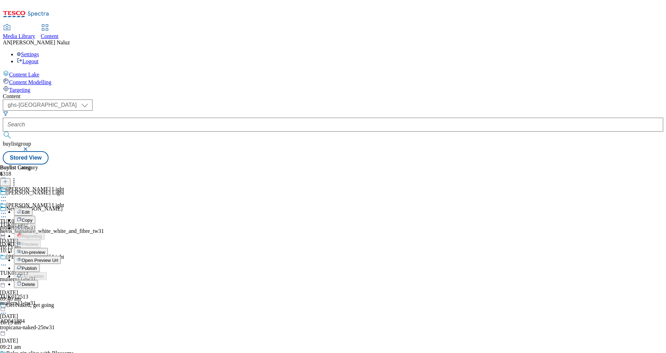
click at [40, 264] on button "Publish" at bounding box center [27, 268] width 26 height 8
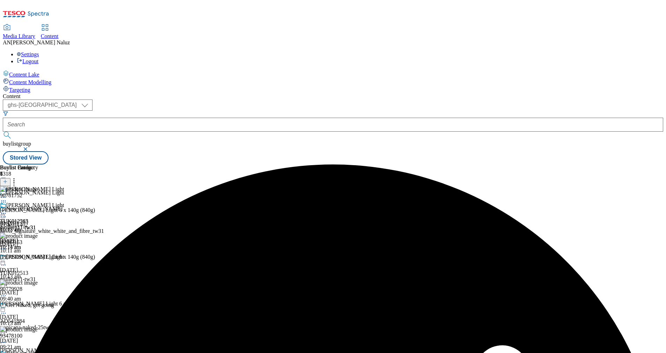
click at [38, 225] on div "mullerp11-tw31" at bounding box center [19, 228] width 38 height 6
click at [7, 210] on icon at bounding box center [3, 213] width 7 height 7
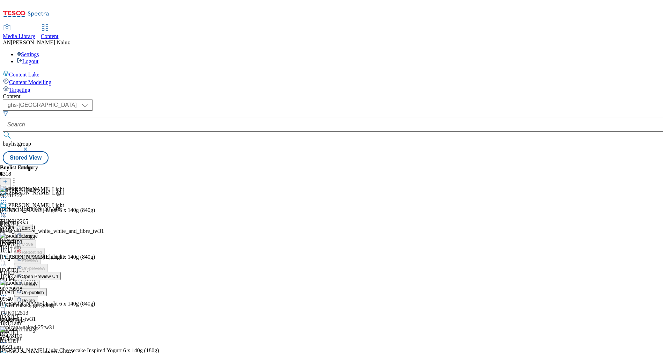
click at [58, 274] on span "Open Preview Url" at bounding box center [40, 276] width 36 height 5
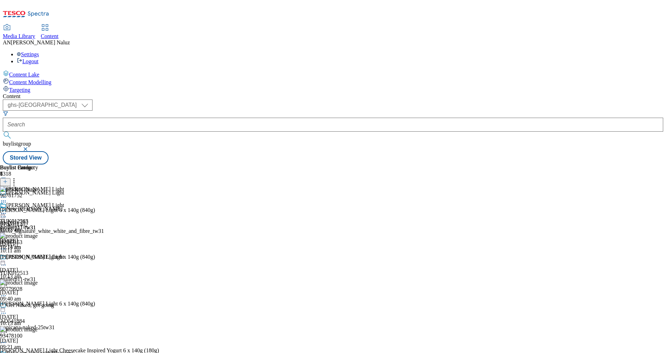
click at [7, 213] on icon at bounding box center [3, 216] width 7 height 7
click at [64, 202] on div "[PERSON_NAME] Light TUK012265 mullerp11-tw31 [DATE] 10:14 am" at bounding box center [32, 226] width 64 height 48
click at [117, 262] on div at bounding box center [58, 266] width 117 height 8
click at [64, 210] on div at bounding box center [32, 214] width 64 height 8
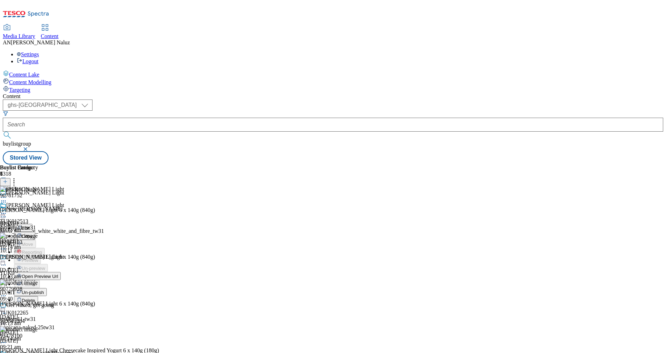
click at [61, 272] on button "Open Preview Url" at bounding box center [37, 276] width 47 height 8
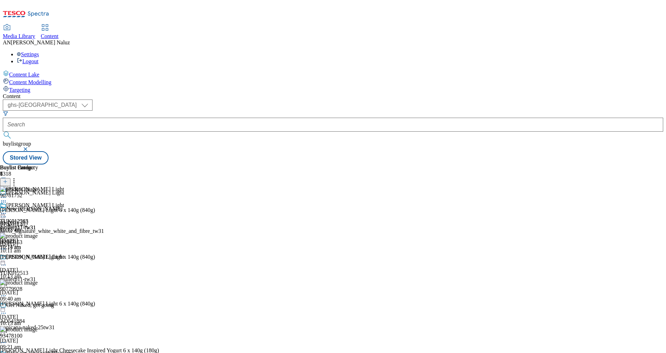
click at [38, 210] on div at bounding box center [19, 214] width 38 height 8
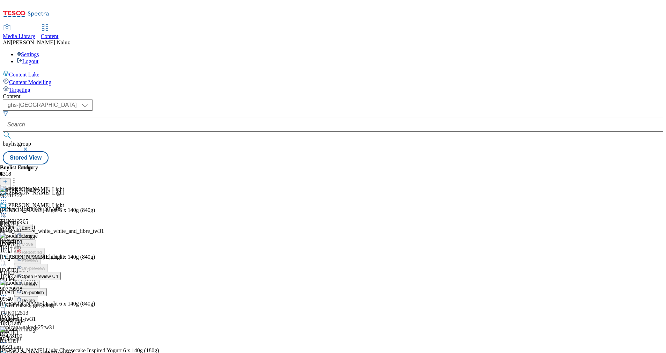
click at [58, 274] on span "Open Preview Url" at bounding box center [40, 276] width 36 height 5
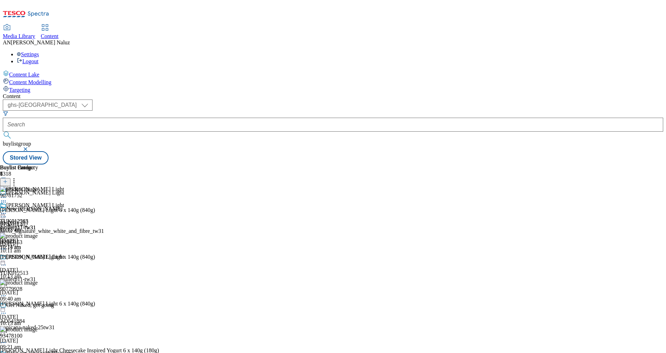
click at [7, 199] on icon at bounding box center [3, 202] width 7 height 7
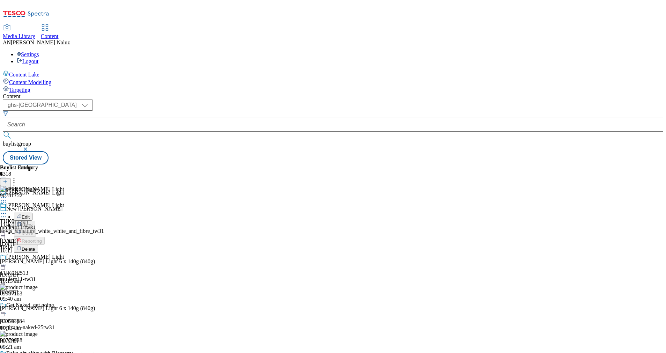
click at [618, 164] on div "Buylist Group 6318 [PERSON_NAME] Light New [PERSON_NAME] TUK011402 hovis_signat…" at bounding box center [333, 164] width 661 height 0
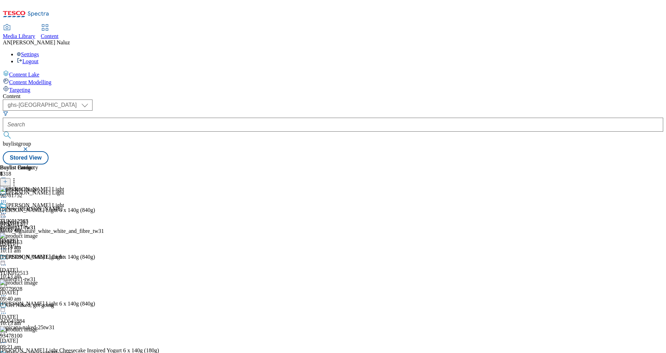
click at [7, 210] on icon at bounding box center [3, 213] width 7 height 7
click at [95, 207] on div "[PERSON_NAME] Light 6 x 140g (840g)" at bounding box center [47, 210] width 95 height 6
click at [182, 213] on div at bounding box center [91, 213] width 182 height 0
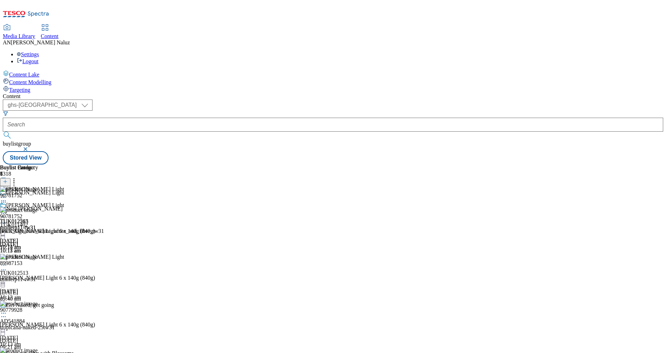
click at [182, 207] on div "90781752 [PERSON_NAME] Light 6 x 140g (840g) [DATE] 10:13 am" at bounding box center [91, 230] width 182 height 47
click at [7, 220] on icon at bounding box center [3, 223] width 7 height 7
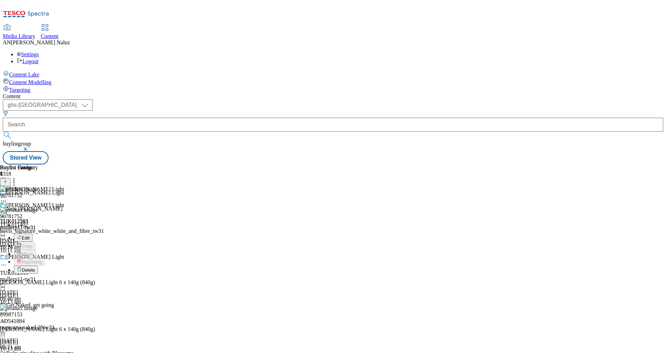
drag, startPoint x: 576, startPoint y: 109, endPoint x: 640, endPoint y: 106, distance: 64.7
click at [640, 164] on div "Buylist Group 6318 [PERSON_NAME] Light New [PERSON_NAME] TUK011402 hovis_signat…" at bounding box center [333, 164] width 661 height 0
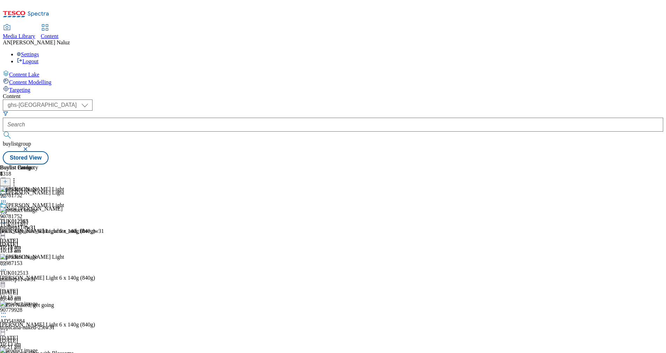
click at [640, 164] on div "Buylist Group 6318 [PERSON_NAME] Light New [PERSON_NAME] TUK011402 hovis_signat…" at bounding box center [333, 164] width 661 height 0
click at [7, 210] on icon at bounding box center [3, 213] width 7 height 7
click at [17, 177] on icon at bounding box center [13, 180] width 7 height 7
click at [5, 180] on line at bounding box center [5, 181] width 0 height 3
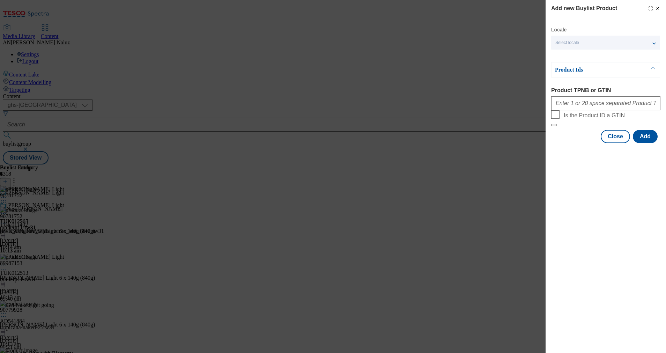
click at [659, 8] on icon "Modal" at bounding box center [658, 9] width 6 height 6
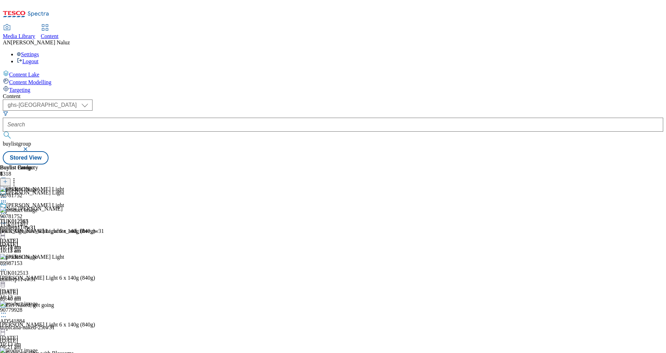
click at [7, 210] on icon at bounding box center [3, 213] width 7 height 7
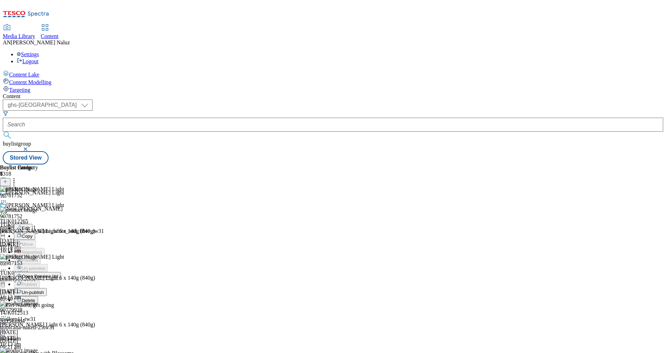
click at [58, 274] on span "Open Preview Url" at bounding box center [40, 276] width 36 height 5
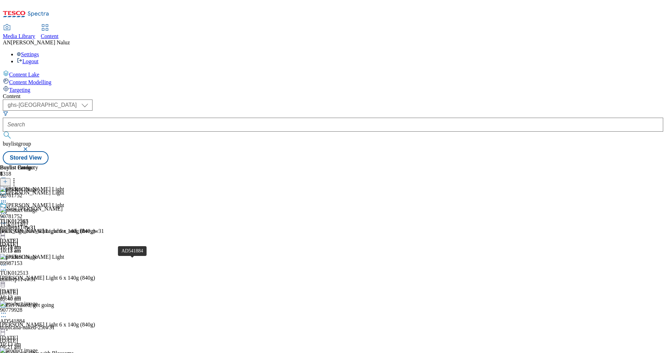
click at [25, 318] on div "AD541884" at bounding box center [12, 321] width 25 height 6
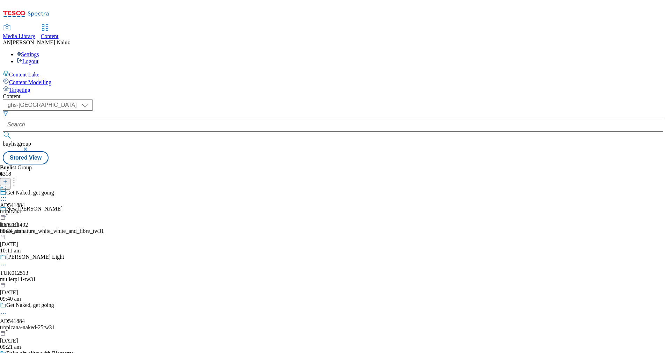
click at [25, 208] on div "tropicana" at bounding box center [12, 211] width 25 height 6
click at [68, 208] on div "tropicana-naked-range" at bounding box center [34, 211] width 68 height 6
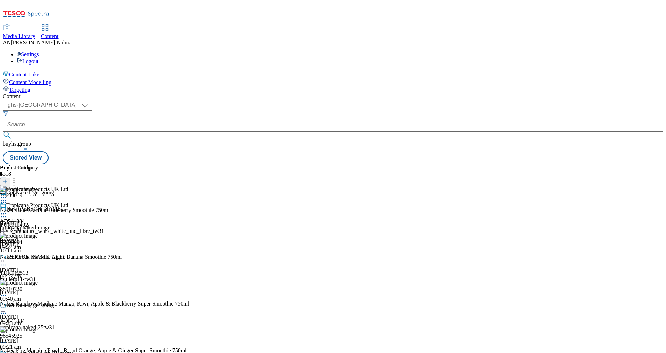
click at [7, 210] on icon at bounding box center [3, 213] width 7 height 7
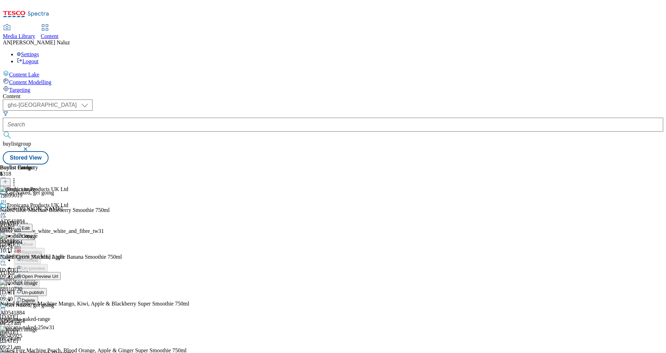
click at [58, 274] on span "Open Preview Url" at bounding box center [40, 276] width 36 height 5
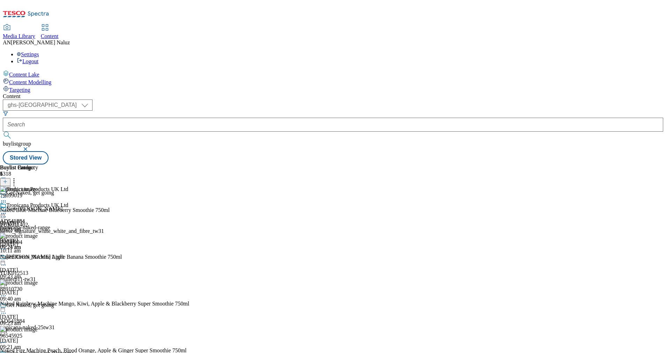
click at [25, 225] on div "tropicana" at bounding box center [12, 228] width 25 height 6
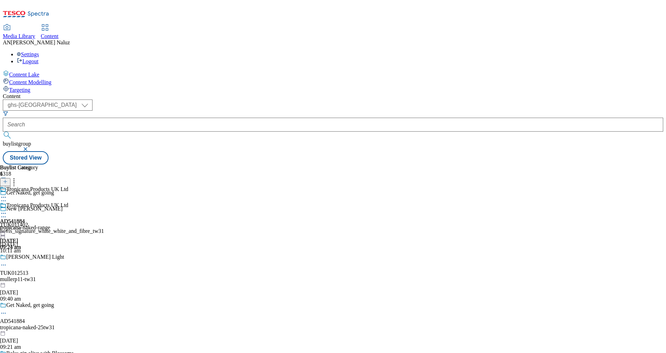
click at [117, 254] on div "[PERSON_NAME] Light TUK012513 mullerp11-tw31 [DATE] 09:40 am" at bounding box center [58, 278] width 117 height 48
click at [64, 186] on div "[PERSON_NAME] Light TUK012265 mullerp11-tw31 [DATE] 10:14 am" at bounding box center [32, 210] width 64 height 48
click at [38, 208] on div "mullerp11-tw31" at bounding box center [19, 211] width 38 height 6
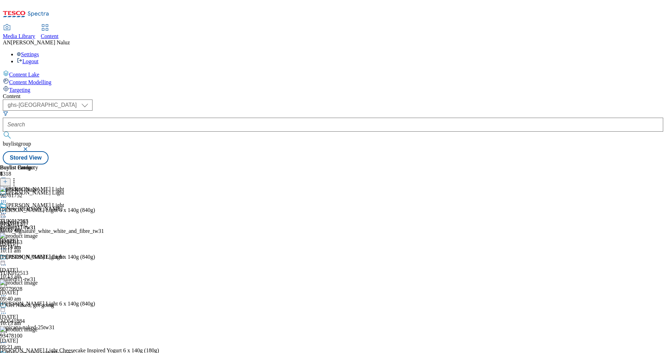
click at [7, 210] on icon at bounding box center [3, 213] width 7 height 7
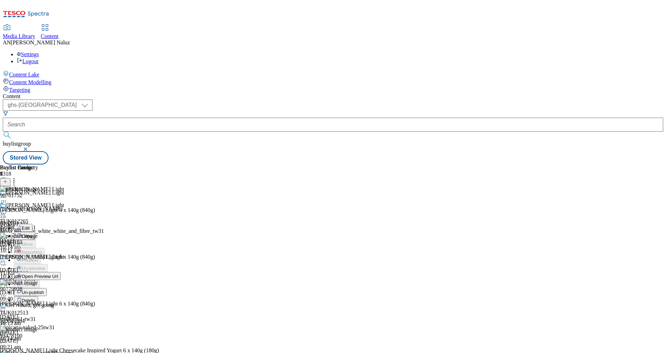
click at [58, 274] on span "Open Preview Url" at bounding box center [40, 276] width 36 height 5
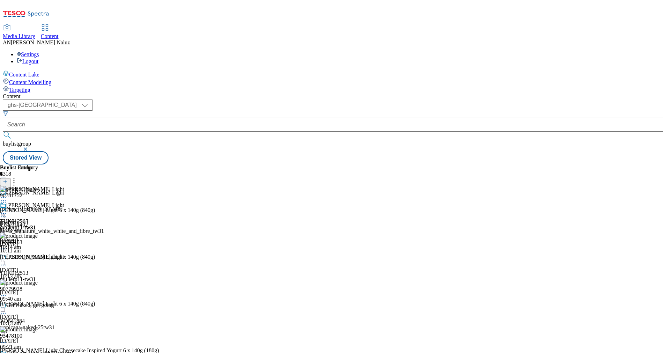
click at [7, 262] on icon at bounding box center [3, 265] width 7 height 7
click at [32, 276] on button "Edit" at bounding box center [23, 280] width 19 height 8
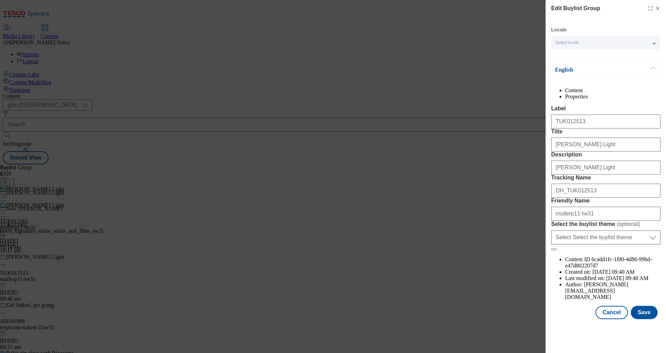
scroll to position [12, 0]
click at [605, 319] on button "Cancel" at bounding box center [612, 312] width 32 height 13
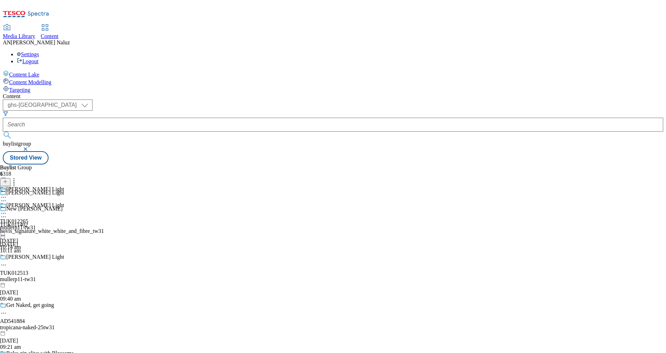
scroll to position [0, 0]
click at [7, 210] on icon at bounding box center [3, 213] width 7 height 7
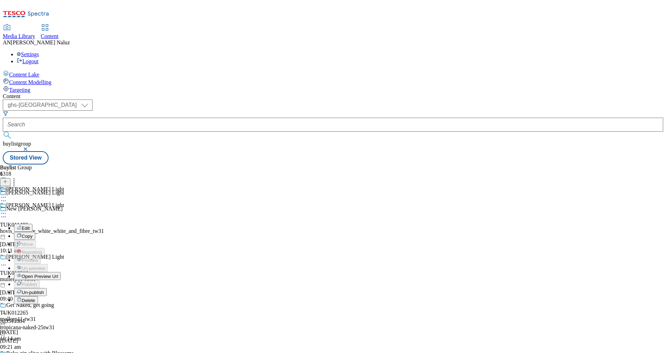
click at [30, 226] on span "Edit" at bounding box center [26, 228] width 8 height 5
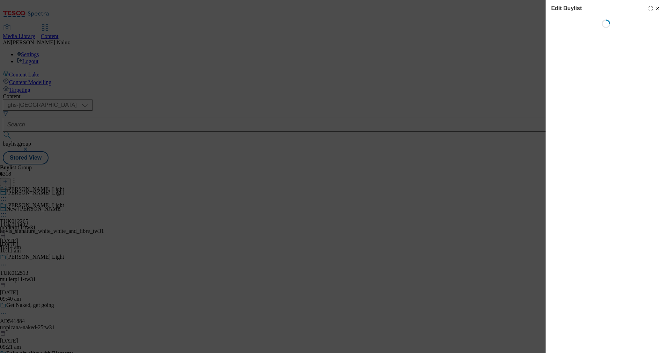
select select "tactical"
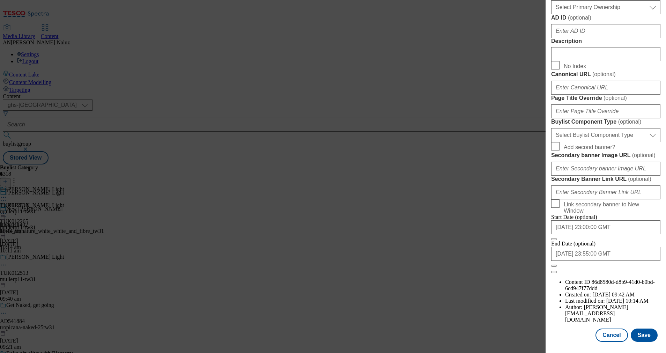
scroll to position [579, 0]
click at [611, 329] on button "Cancel" at bounding box center [612, 335] width 32 height 13
select select "tactical"
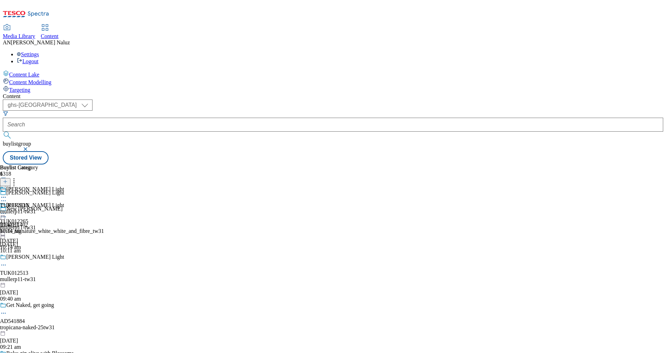
scroll to position [551, 0]
click at [7, 194] on icon at bounding box center [3, 197] width 7 height 7
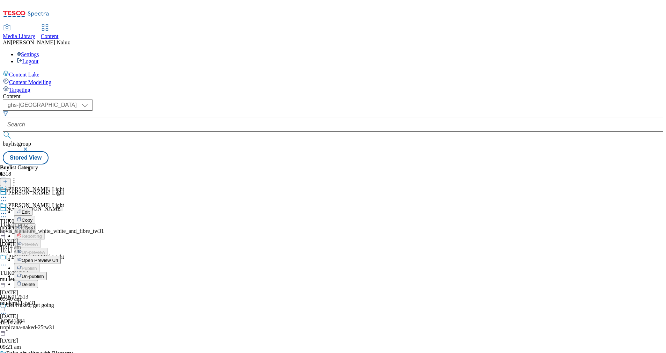
click at [58, 258] on span "Open Preview Url" at bounding box center [40, 260] width 36 height 5
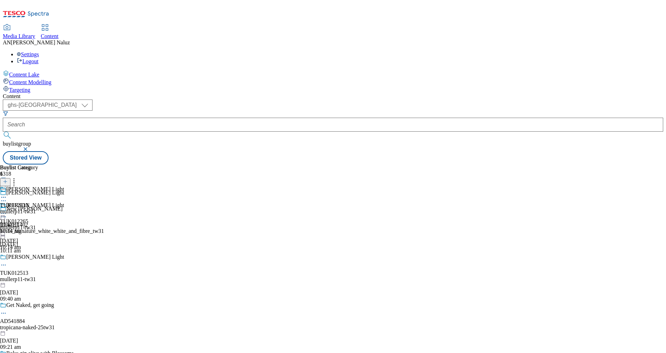
click at [7, 194] on icon at bounding box center [3, 197] width 7 height 7
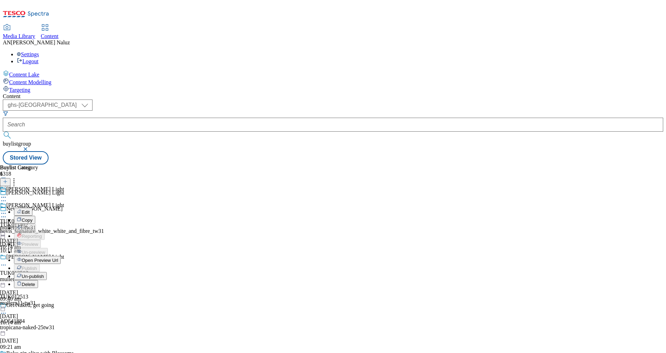
click at [32, 208] on button "Edit" at bounding box center [23, 212] width 19 height 8
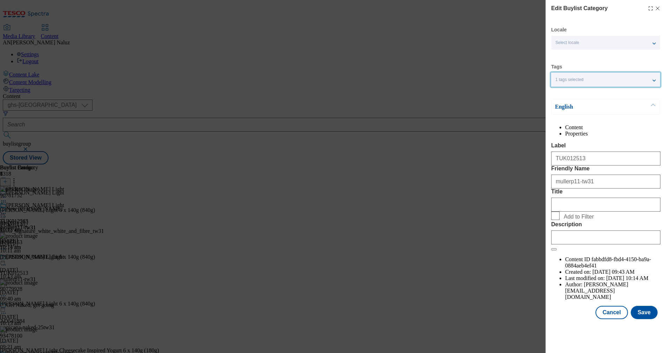
click at [582, 78] on span "1 tags selected" at bounding box center [570, 79] width 28 height 5
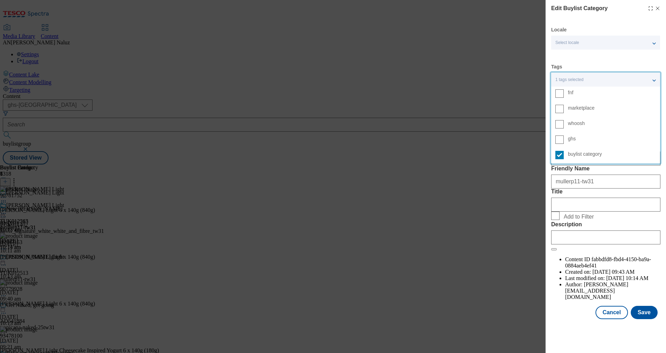
click at [582, 78] on span "1 tags selected" at bounding box center [570, 79] width 28 height 5
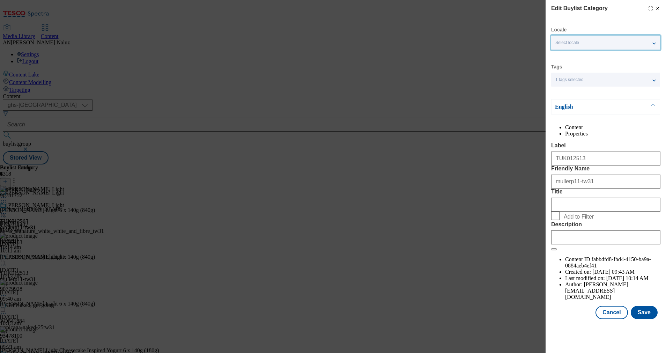
click at [588, 41] on div "Select locale" at bounding box center [605, 43] width 109 height 14
click at [591, 46] on div "Select locale" at bounding box center [605, 43] width 109 height 14
click at [611, 212] on input "Title" at bounding box center [605, 205] width 109 height 14
click at [616, 319] on button "Cancel" at bounding box center [612, 312] width 32 height 13
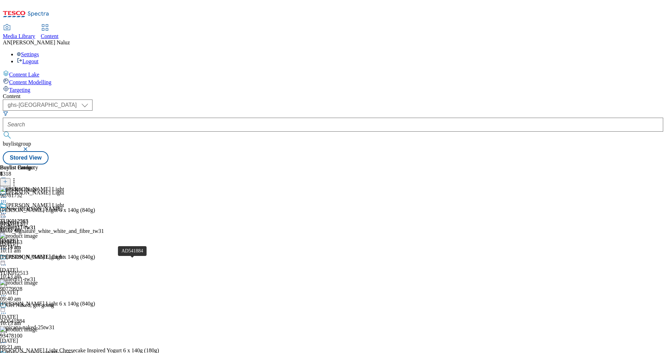
click at [25, 318] on div "AD541884" at bounding box center [12, 321] width 25 height 6
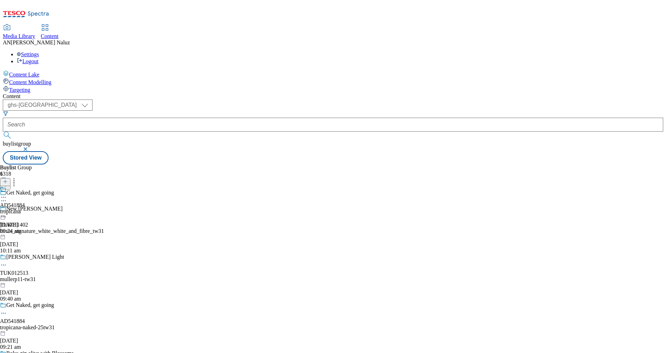
click at [7, 194] on icon at bounding box center [3, 197] width 7 height 7
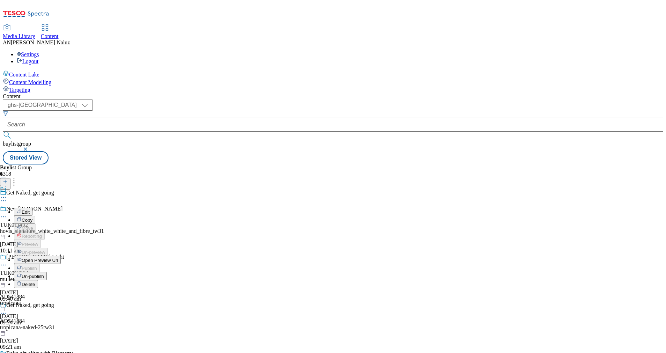
click at [32, 208] on button "Edit" at bounding box center [23, 212] width 19 height 8
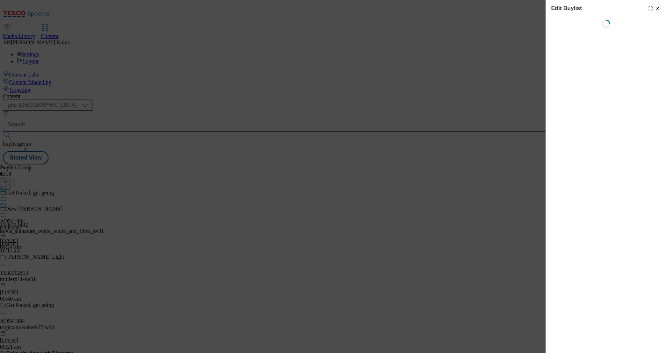
select select "tactical"
select select "dunnhumby"
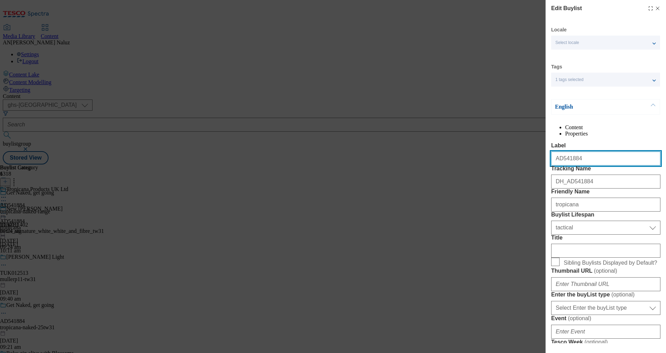
click at [582, 166] on input "AD541884" at bounding box center [605, 159] width 109 height 14
click at [486, 208] on div "Edit Buylist Locale Select locale English Welsh Tags 1 tags selected fnf market…" at bounding box center [333, 176] width 666 height 353
click at [655, 8] on icon "Modal" at bounding box center [658, 9] width 6 height 6
select select "tactical"
select select "dunnhumby"
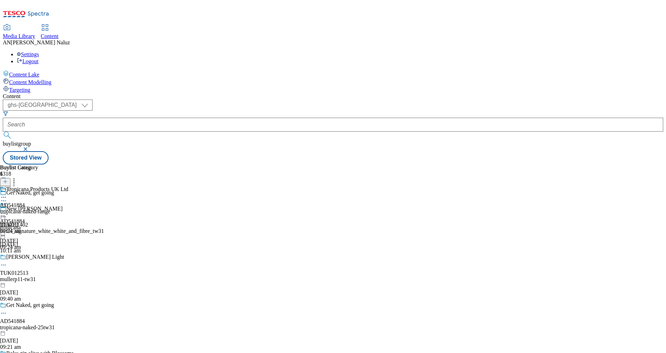
click at [68, 208] on div "tropicana-naked-range" at bounding box center [34, 211] width 68 height 6
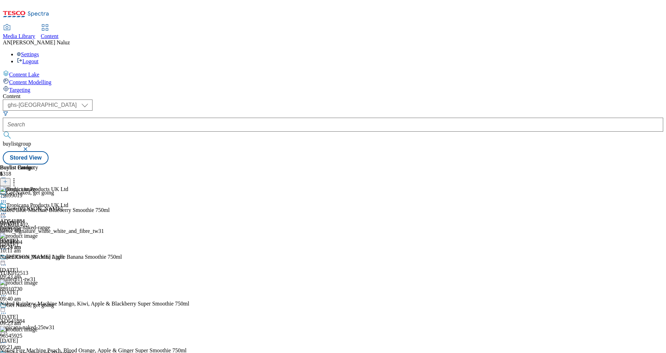
click at [68, 210] on div at bounding box center [34, 214] width 68 height 8
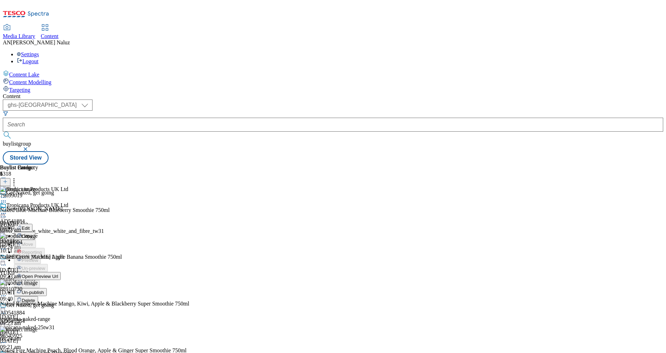
click at [32, 224] on button "Edit" at bounding box center [23, 228] width 19 height 8
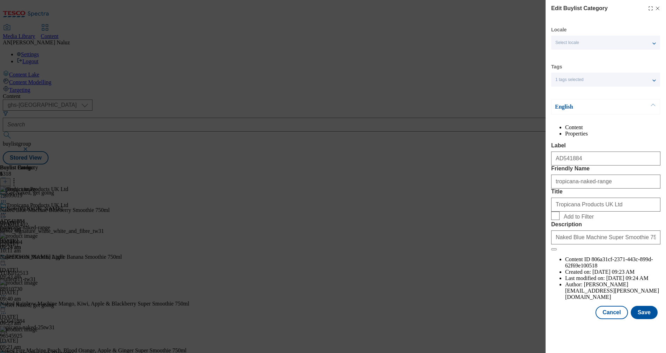
click at [659, 7] on icon "Modal" at bounding box center [658, 9] width 6 height 6
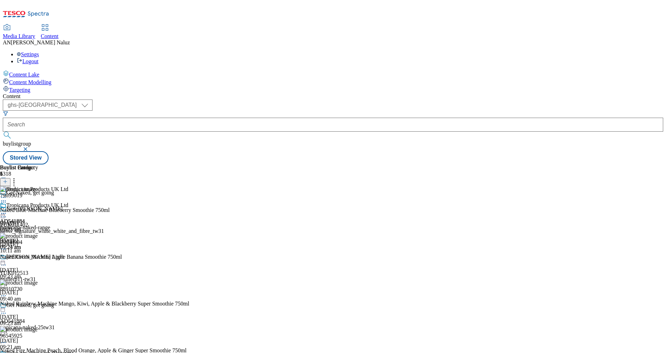
click at [25, 225] on div "tropicana" at bounding box center [12, 228] width 25 height 6
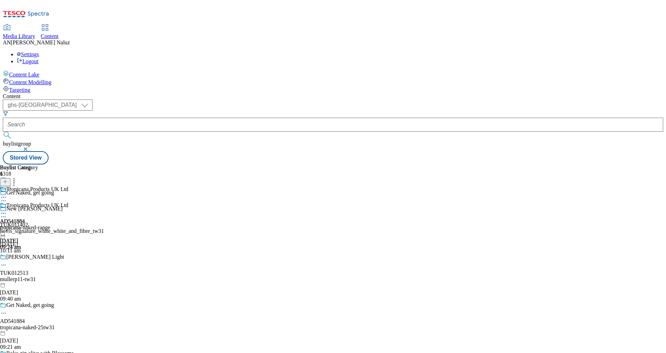
click at [25, 210] on div at bounding box center [12, 214] width 25 height 8
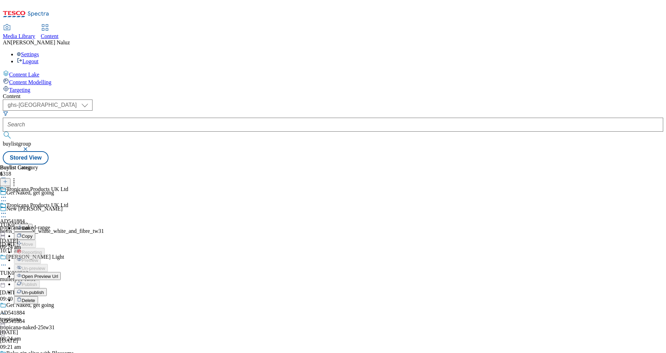
click at [32, 224] on button "Edit" at bounding box center [23, 228] width 19 height 8
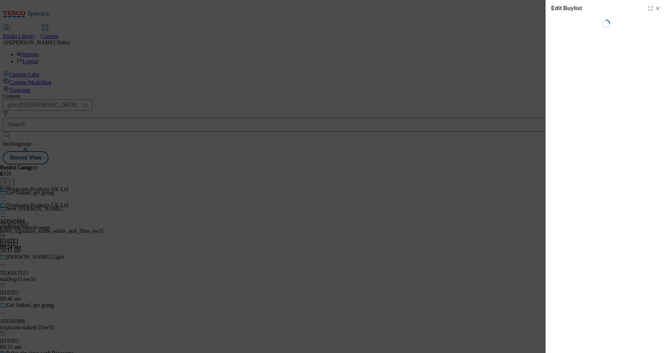
select select "tactical"
select select "dunnhumby"
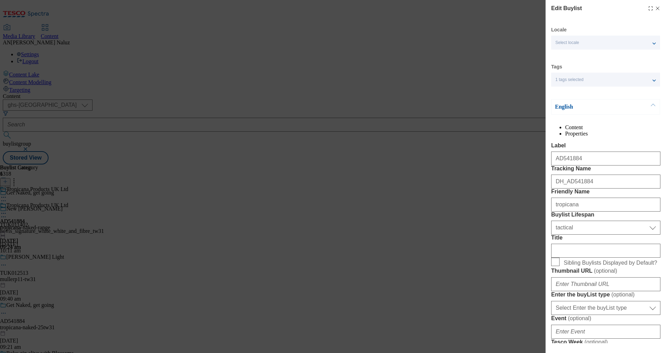
click at [446, 140] on div "Edit Buylist Locale Select locale English Welsh Tags 1 tags selected fnf market…" at bounding box center [333, 176] width 666 height 353
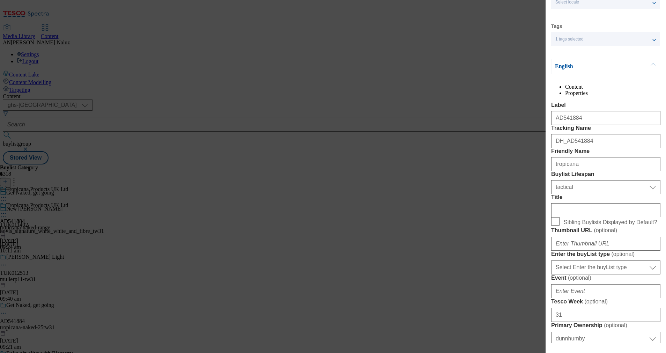
scroll to position [41, 0]
click at [588, 125] on input "AD541884" at bounding box center [605, 118] width 109 height 14
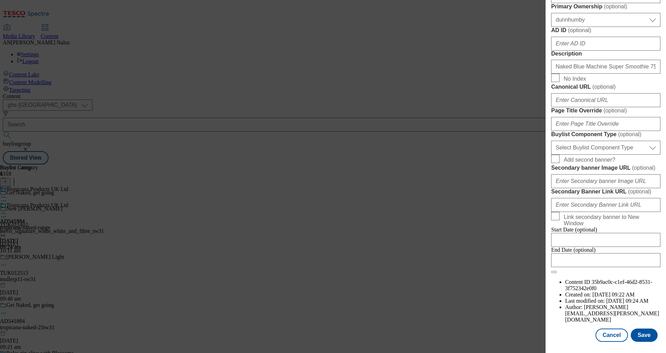
scroll to position [582, 0]
click at [607, 329] on button "Cancel" at bounding box center [612, 335] width 32 height 13
select select "tactical"
select select "dunnhumby"
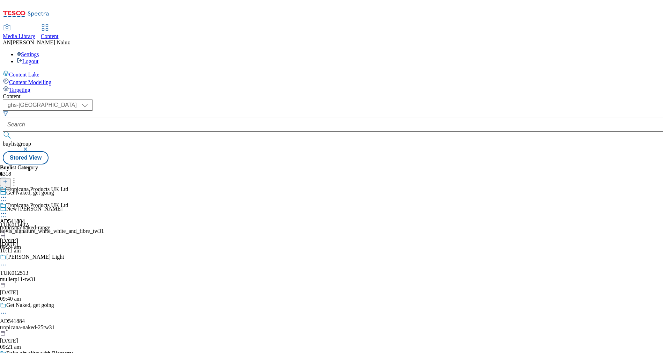
scroll to position [396, 0]
click at [103, 208] on div "[PERSON_NAME]-sub-rolls-tw31" at bounding box center [51, 211] width 103 height 6
click at [7, 210] on icon at bounding box center [3, 213] width 7 height 7
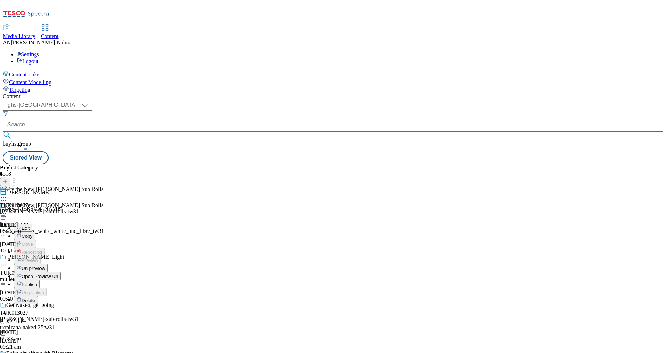
click at [32, 224] on button "Edit" at bounding box center [23, 228] width 19 height 8
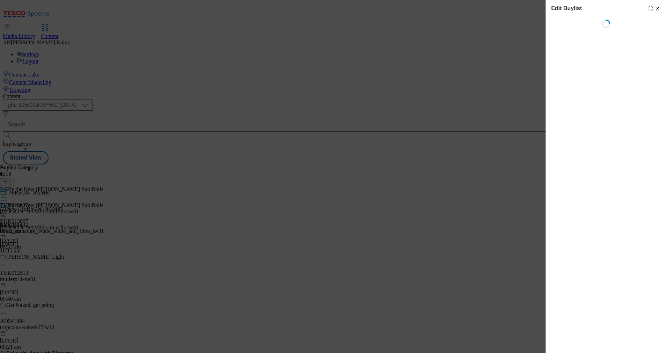
select select "evergreen"
select select "dunnhumby"
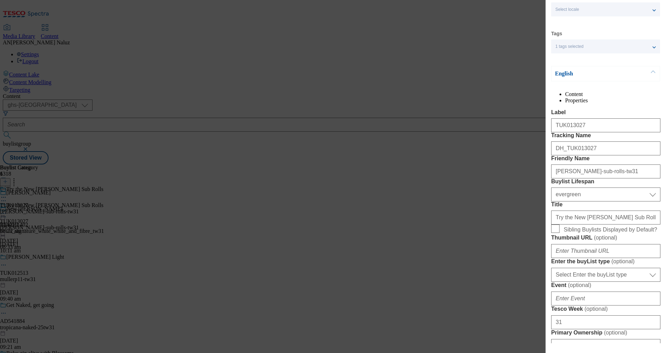
scroll to position [33, 0]
click at [506, 149] on div "Edit Buylist Locale Select locale English Welsh Tags 1 tags selected fnf market…" at bounding box center [333, 176] width 666 height 353
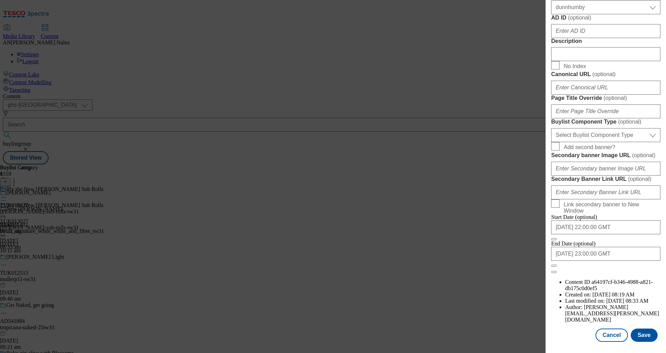
scroll to position [582, 0]
click at [597, 329] on button "Cancel" at bounding box center [612, 335] width 32 height 13
select select "evergreen"
select select "dunnhumby"
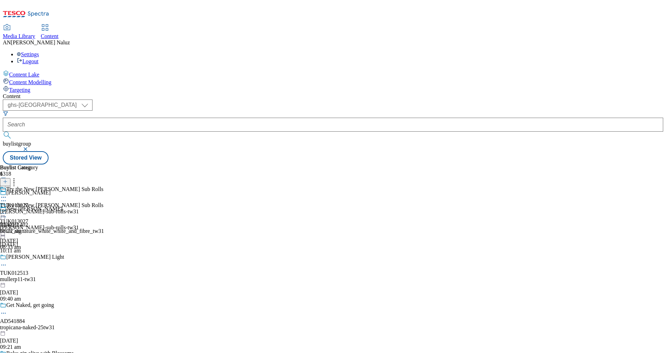
scroll to position [551, 0]
click at [79, 194] on div at bounding box center [39, 198] width 79 height 8
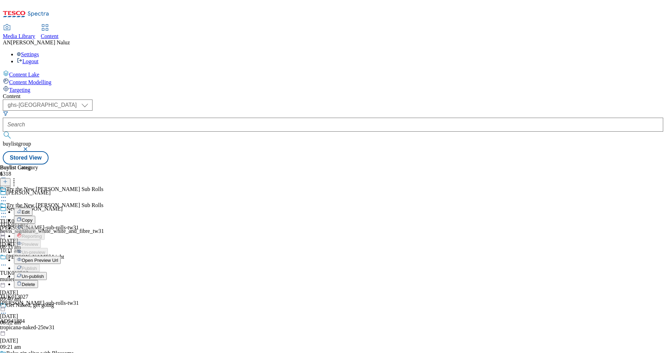
click at [79, 208] on li "Edit" at bounding box center [46, 212] width 65 height 8
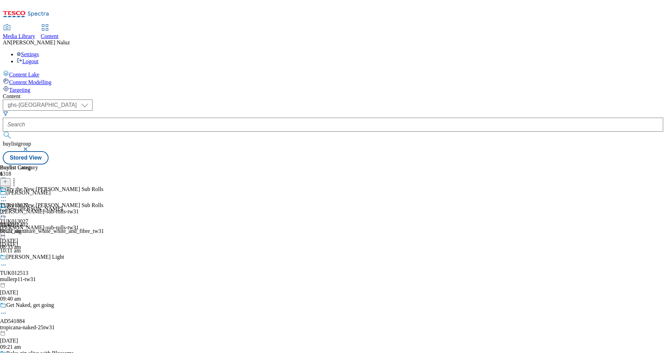
click at [79, 194] on div at bounding box center [39, 198] width 79 height 8
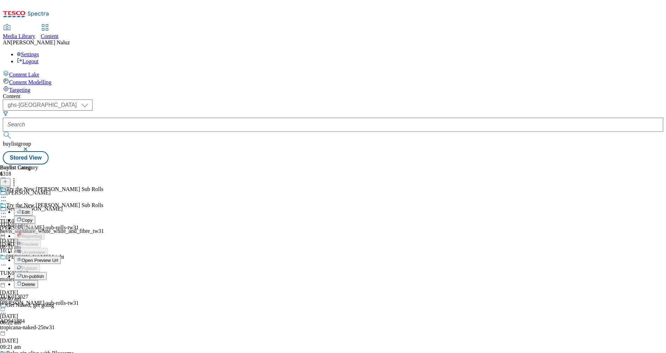
click at [32, 208] on button "Edit" at bounding box center [23, 212] width 19 height 8
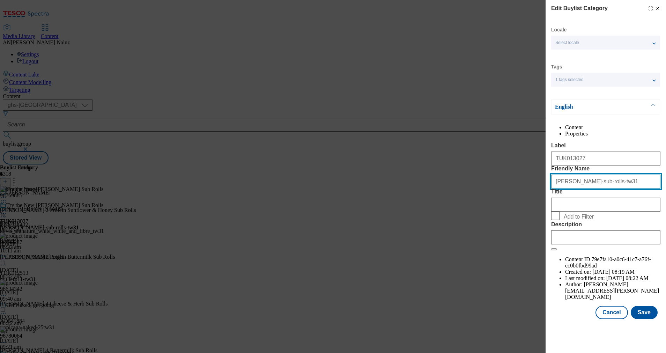
click at [603, 189] on input "[PERSON_NAME]-sub-rolls-tw31" at bounding box center [605, 182] width 109 height 14
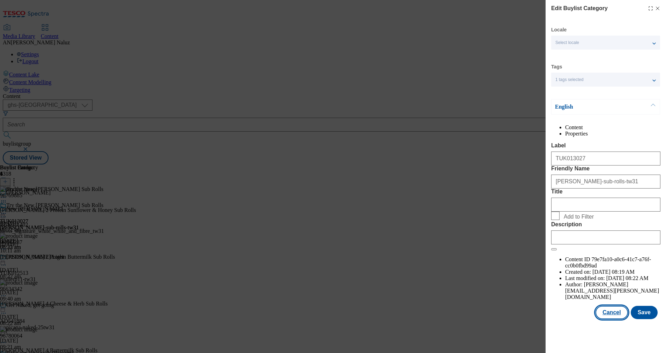
click at [616, 319] on button "Cancel" at bounding box center [612, 312] width 32 height 13
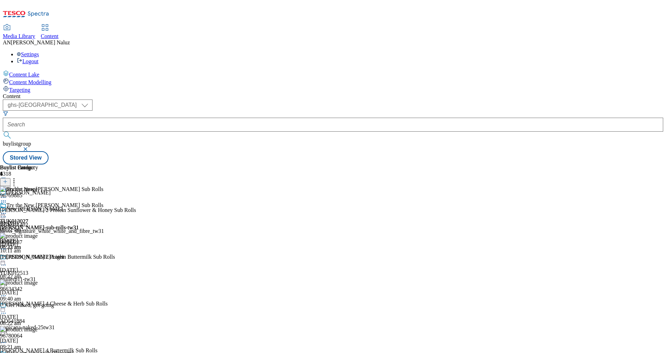
click at [117, 276] on div "mullerp11-tw31" at bounding box center [58, 279] width 117 height 6
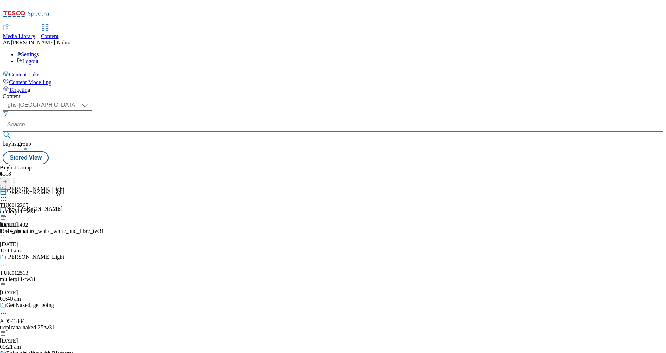
click at [64, 208] on div "mullerp11-tw31" at bounding box center [32, 211] width 64 height 6
click at [38, 208] on div "mullerp11-tw31" at bounding box center [19, 211] width 38 height 6
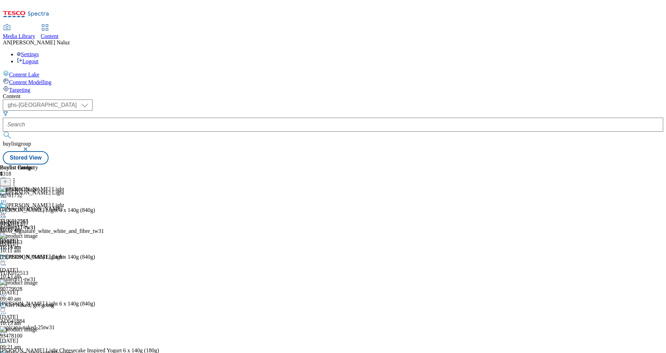
click at [639, 164] on div "Buylist Group 6318 [PERSON_NAME] Light New [PERSON_NAME] TUK011402 hovis_signat…" at bounding box center [333, 164] width 661 height 0
click at [7, 210] on icon at bounding box center [3, 213] width 7 height 7
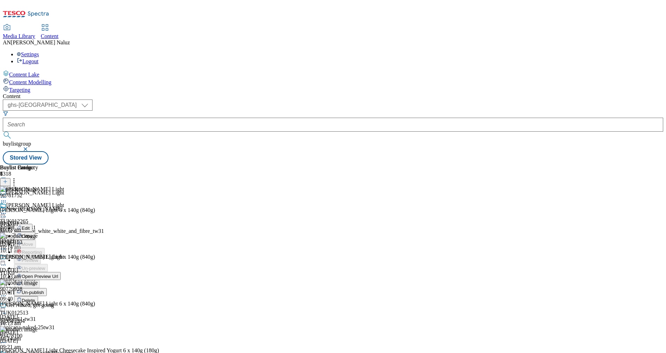
click at [7, 210] on icon at bounding box center [3, 213] width 7 height 7
click at [58, 274] on span "Open Preview Url" at bounding box center [40, 276] width 36 height 5
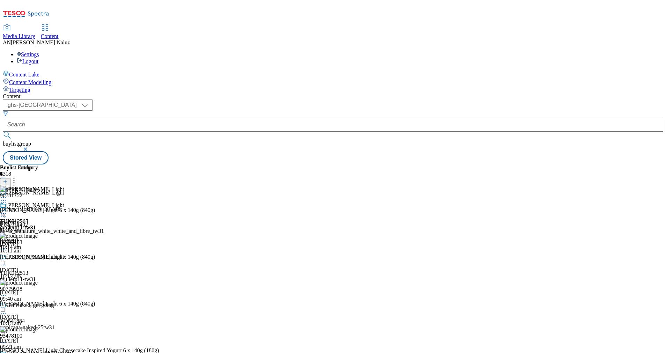
click at [38, 202] on div at bounding box center [19, 210] width 38 height 16
click at [7, 210] on icon at bounding box center [3, 213] width 7 height 7
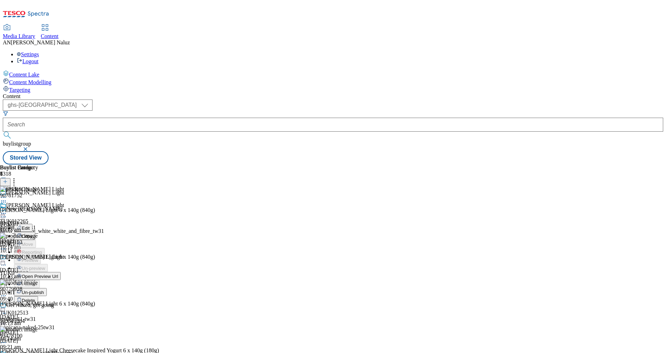
click at [47, 288] on button "Un-publish" at bounding box center [30, 292] width 33 height 8
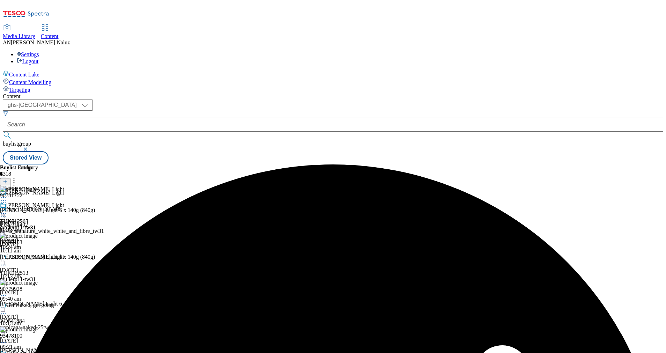
click at [64, 202] on div "[PERSON_NAME] Light" at bounding box center [32, 210] width 64 height 16
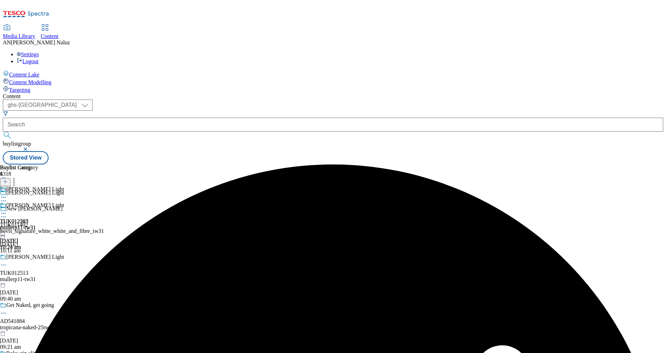
click at [7, 210] on icon at bounding box center [3, 213] width 7 height 7
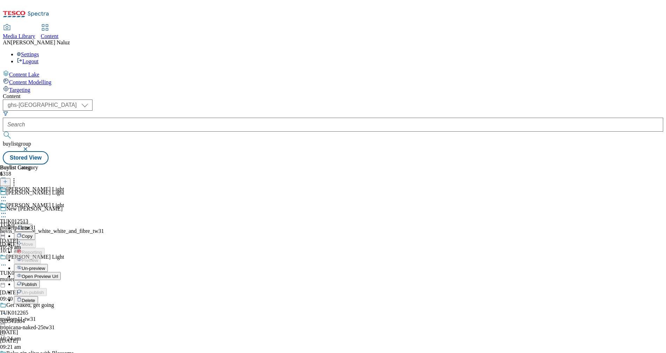
click at [45, 266] on span "Un-preview" at bounding box center [33, 268] width 23 height 5
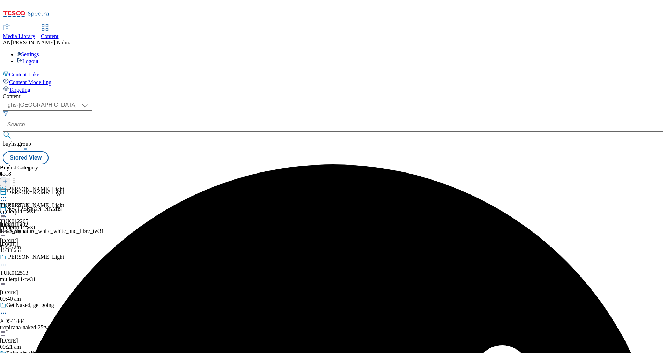
click at [7, 210] on icon at bounding box center [3, 213] width 7 height 7
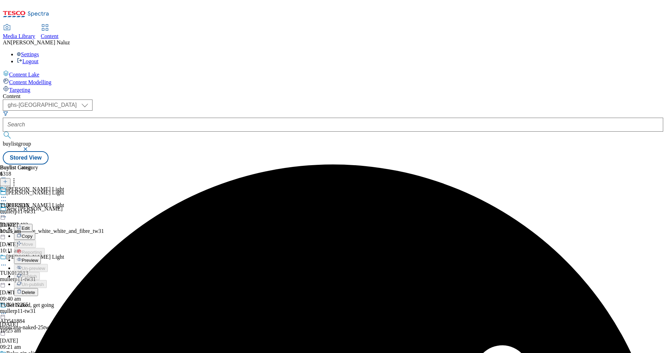
click at [38, 258] on span "Preview" at bounding box center [30, 260] width 16 height 5
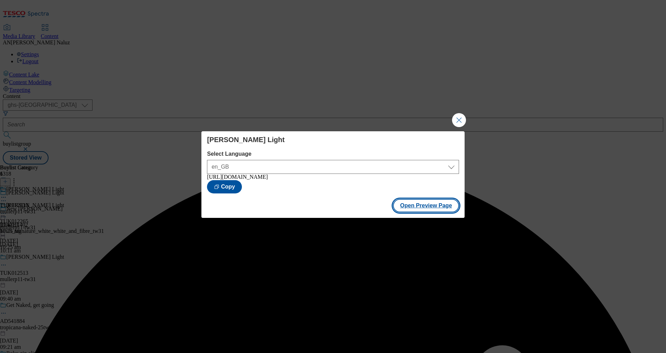
click at [438, 209] on button "Open Preview Page" at bounding box center [426, 205] width 66 height 13
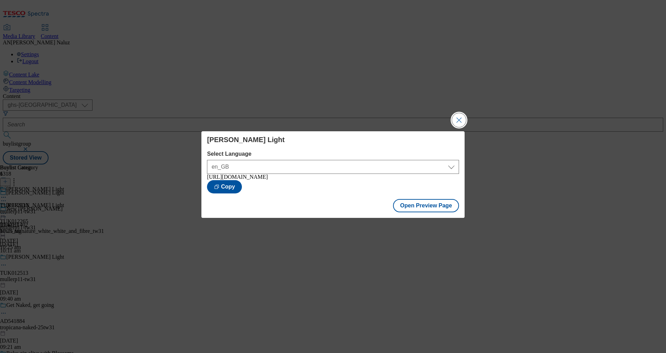
click at [460, 116] on button "Close Modal" at bounding box center [459, 120] width 14 height 14
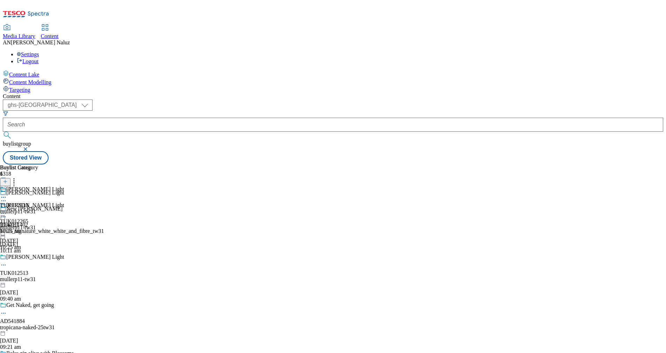
click at [38, 186] on div "TUK012513 mullerp11-tw31 [DATE] 10:25 am" at bounding box center [19, 210] width 38 height 48
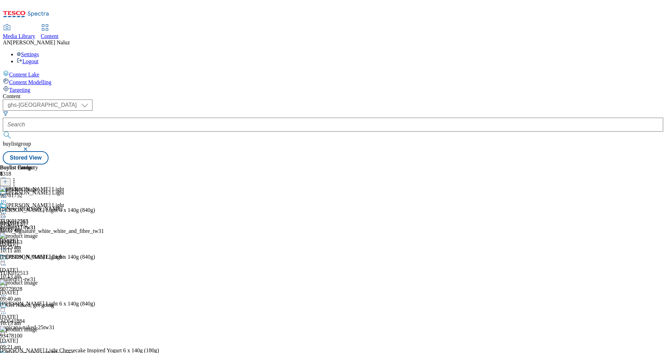
click at [7, 210] on icon at bounding box center [3, 213] width 7 height 7
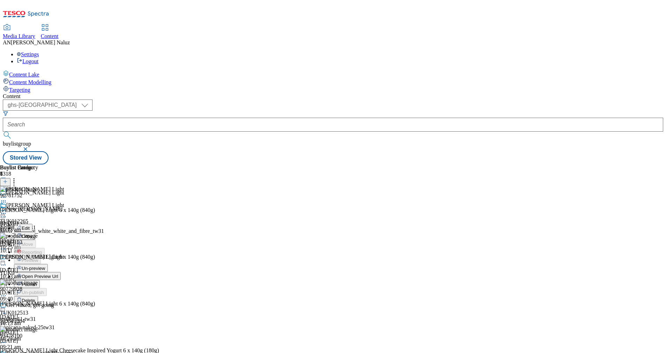
click at [58, 274] on span "Open Preview Url" at bounding box center [40, 276] width 36 height 5
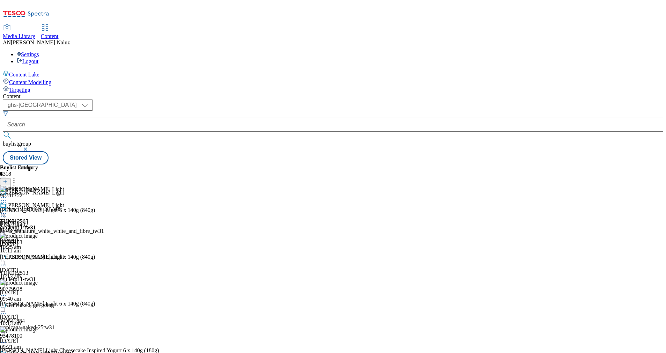
click at [7, 210] on icon at bounding box center [3, 213] width 7 height 7
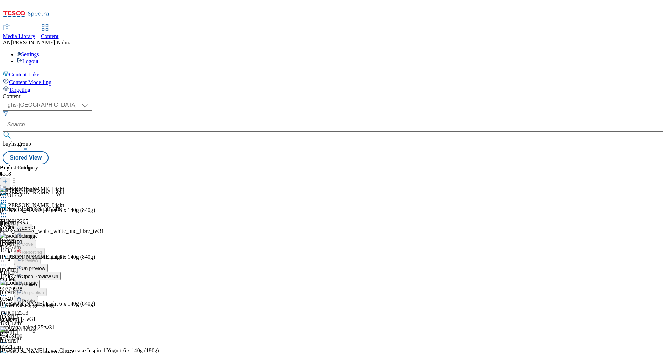
click at [37, 282] on span "Publish" at bounding box center [29, 284] width 15 height 5
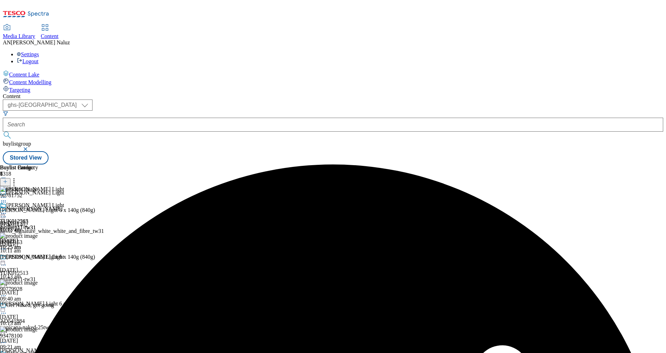
click at [38, 210] on div at bounding box center [19, 214] width 38 height 8
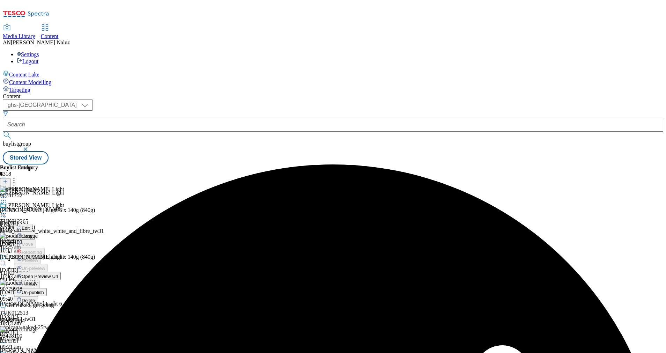
click at [58, 274] on span "Open Preview Url" at bounding box center [40, 276] width 36 height 5
